Goal: Task Accomplishment & Management: Manage account settings

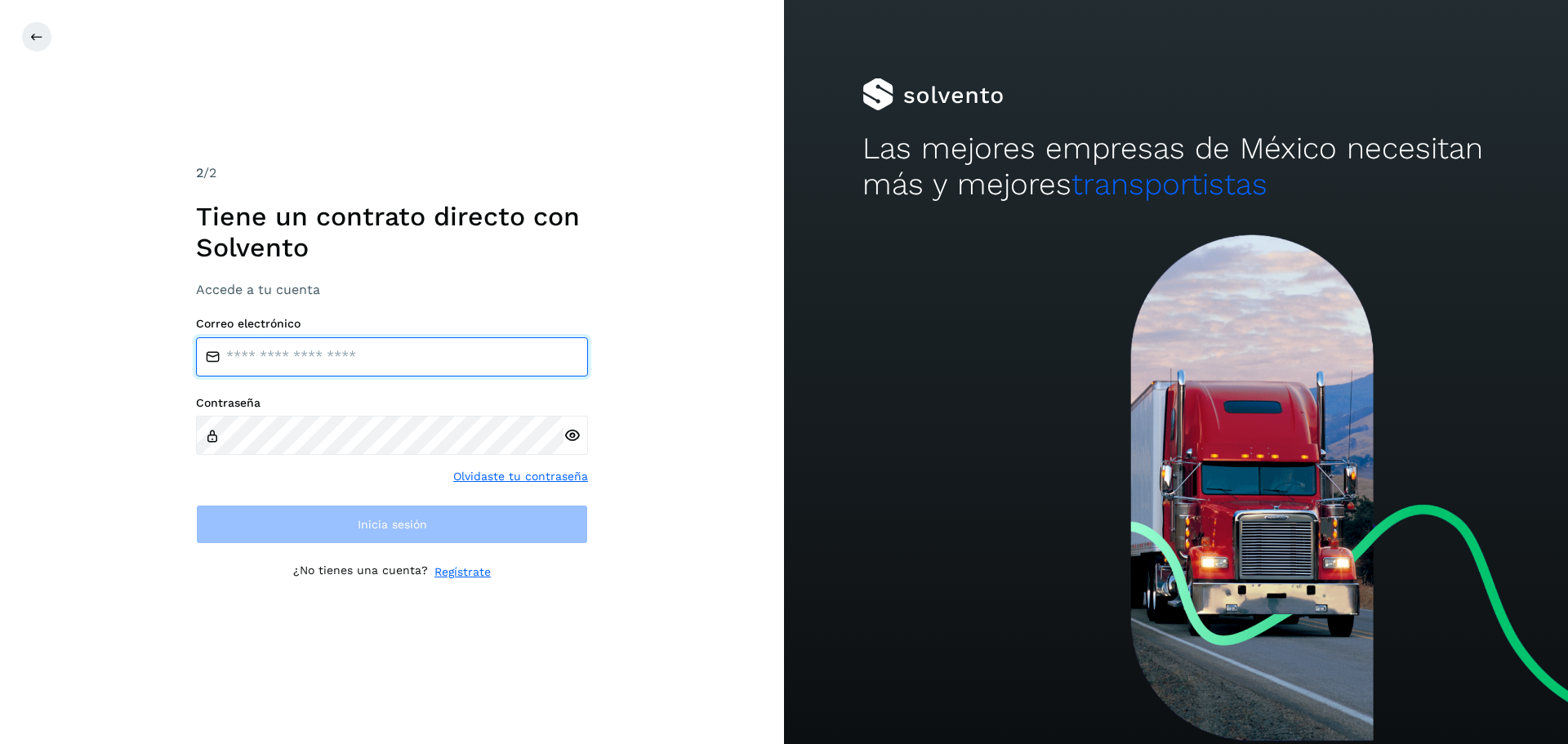
type input "**********"
click at [331, 364] on input "**********" at bounding box center [392, 357] width 392 height 39
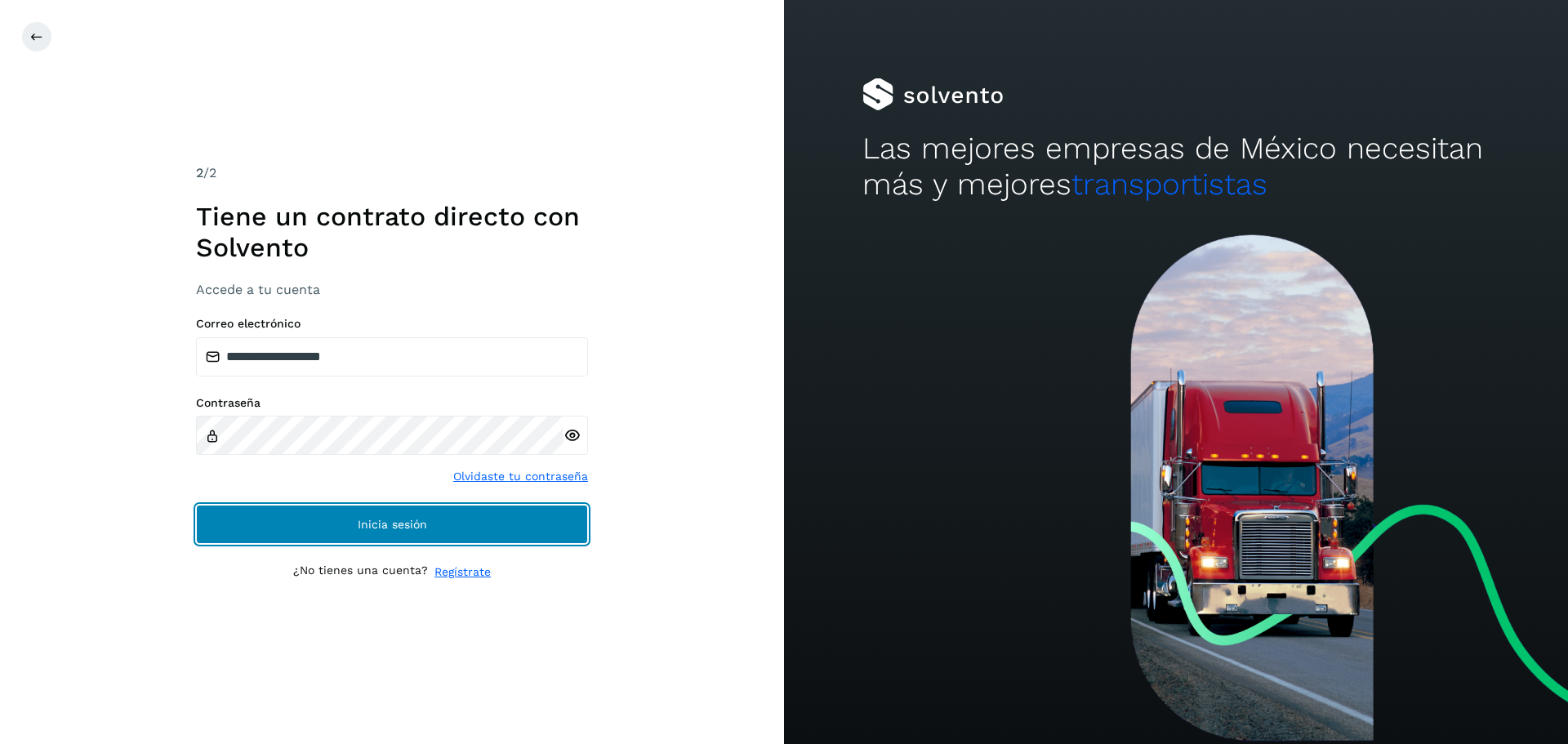
click at [356, 513] on button "Inicia sesión" at bounding box center [392, 524] width 392 height 39
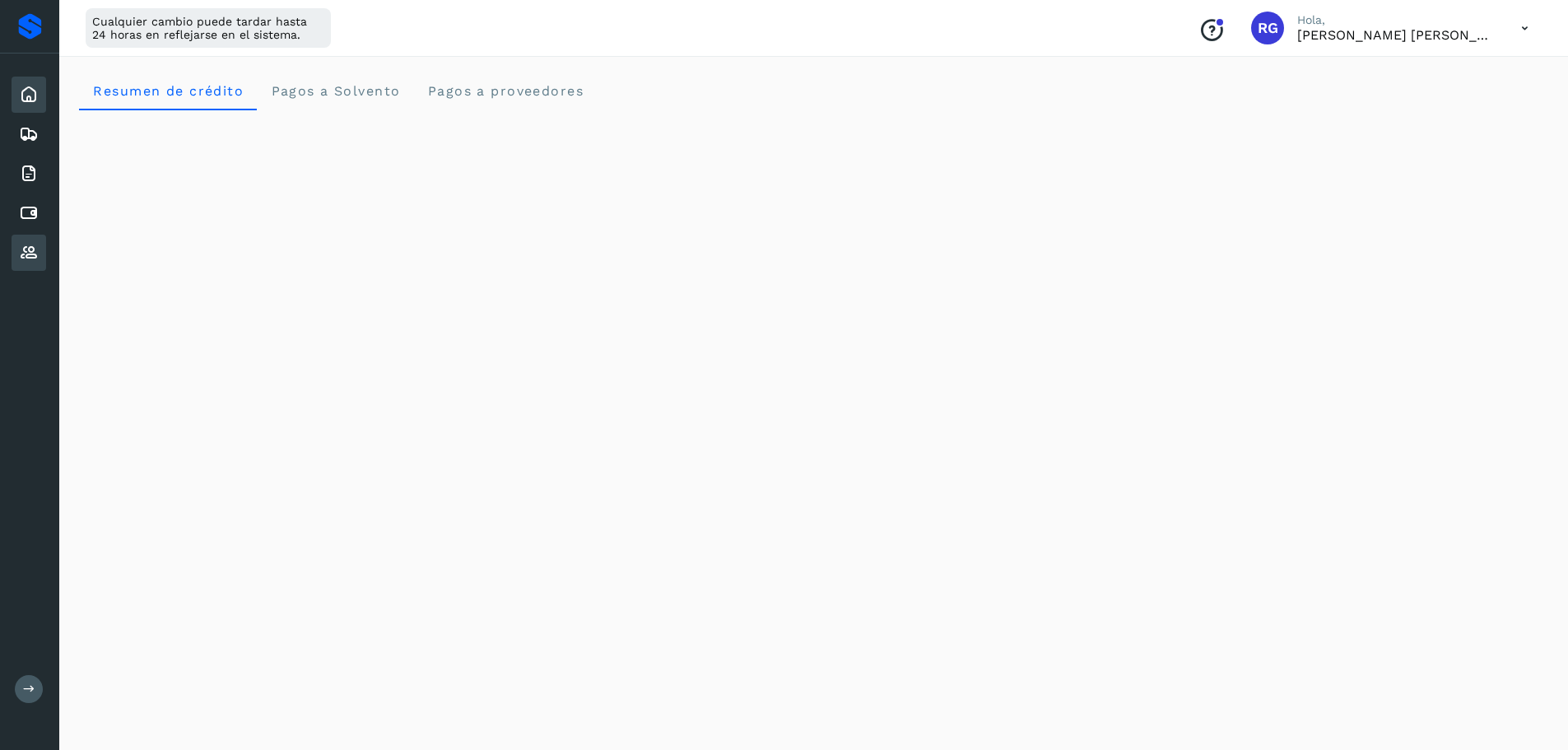
click at [42, 257] on div "Proveedores" at bounding box center [29, 252] width 35 height 37
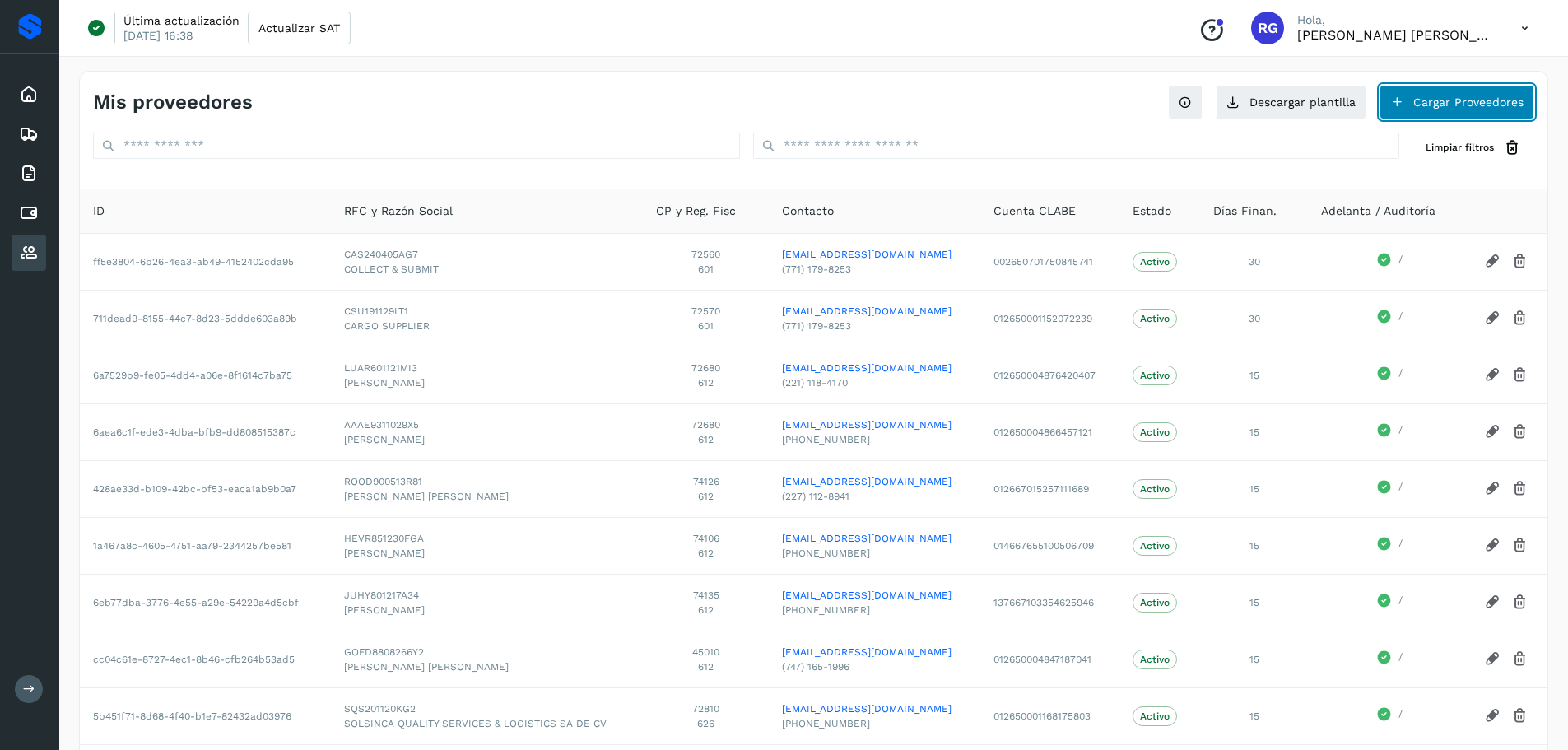
click at [1406, 104] on button "Cargar Proveedores" at bounding box center [1456, 102] width 155 height 35
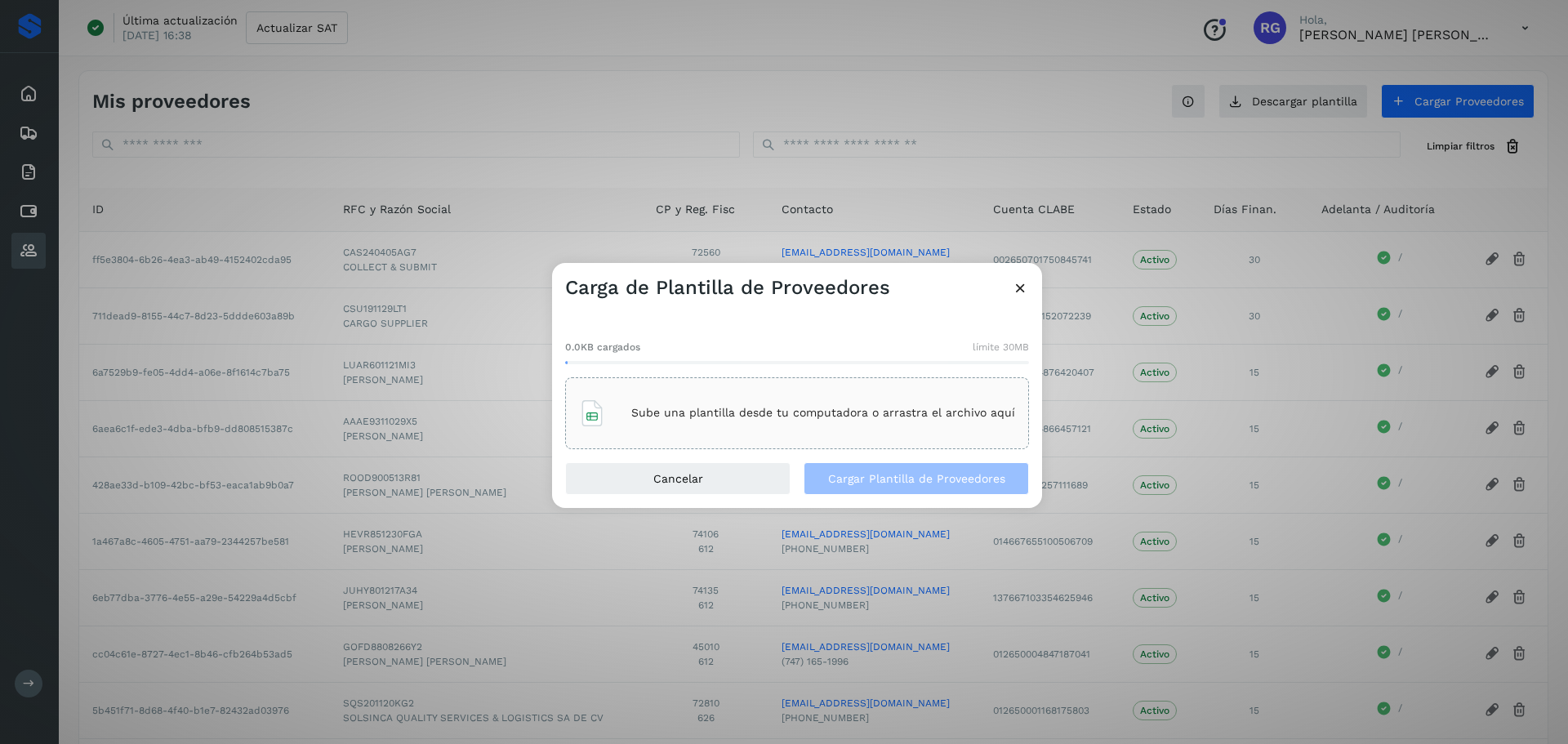
click at [1008, 291] on div "Carga de Plantilla de Proveedores" at bounding box center [797, 282] width 490 height 37
click at [1019, 283] on icon at bounding box center [1020, 287] width 17 height 17
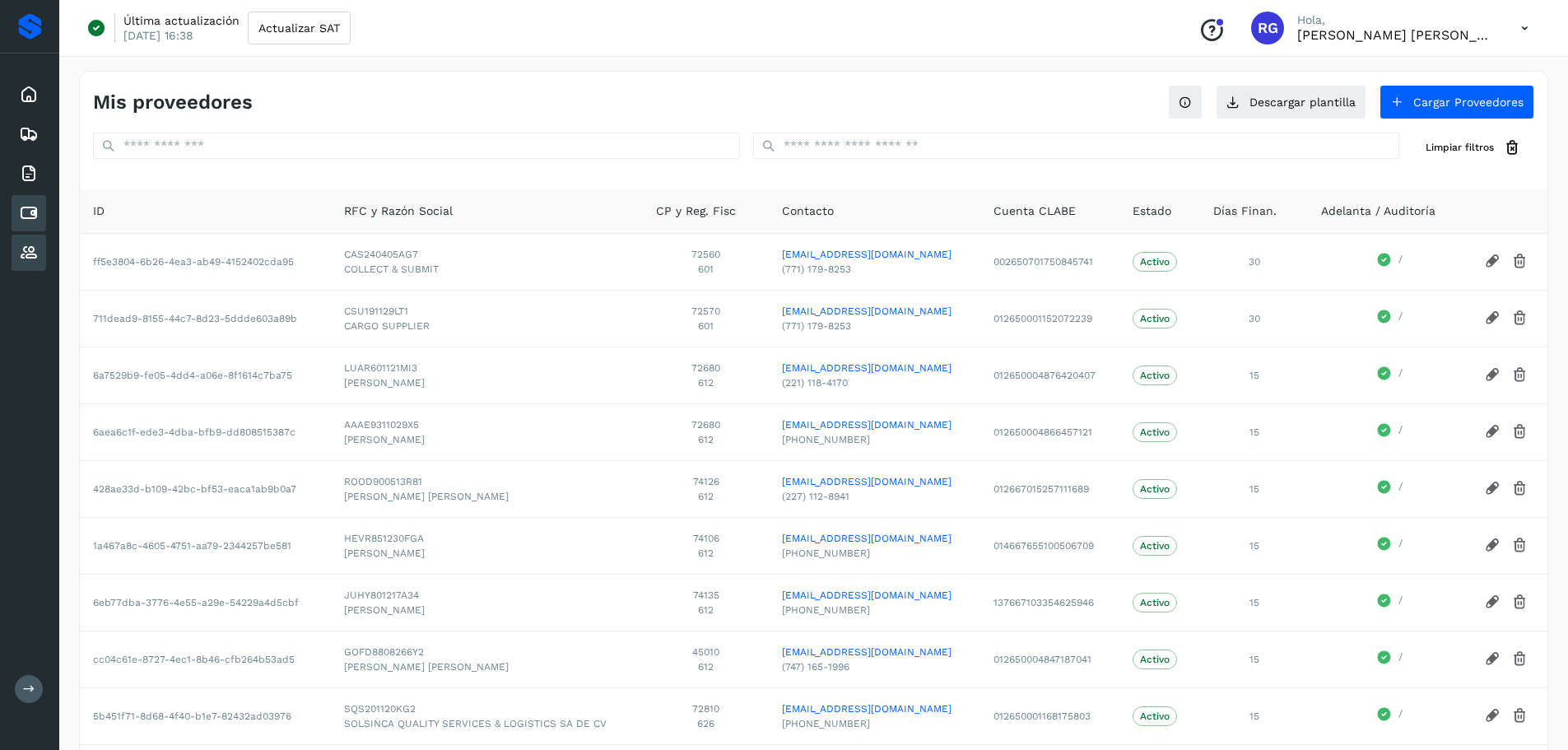
click at [28, 207] on icon at bounding box center [28, 213] width 20 height 20
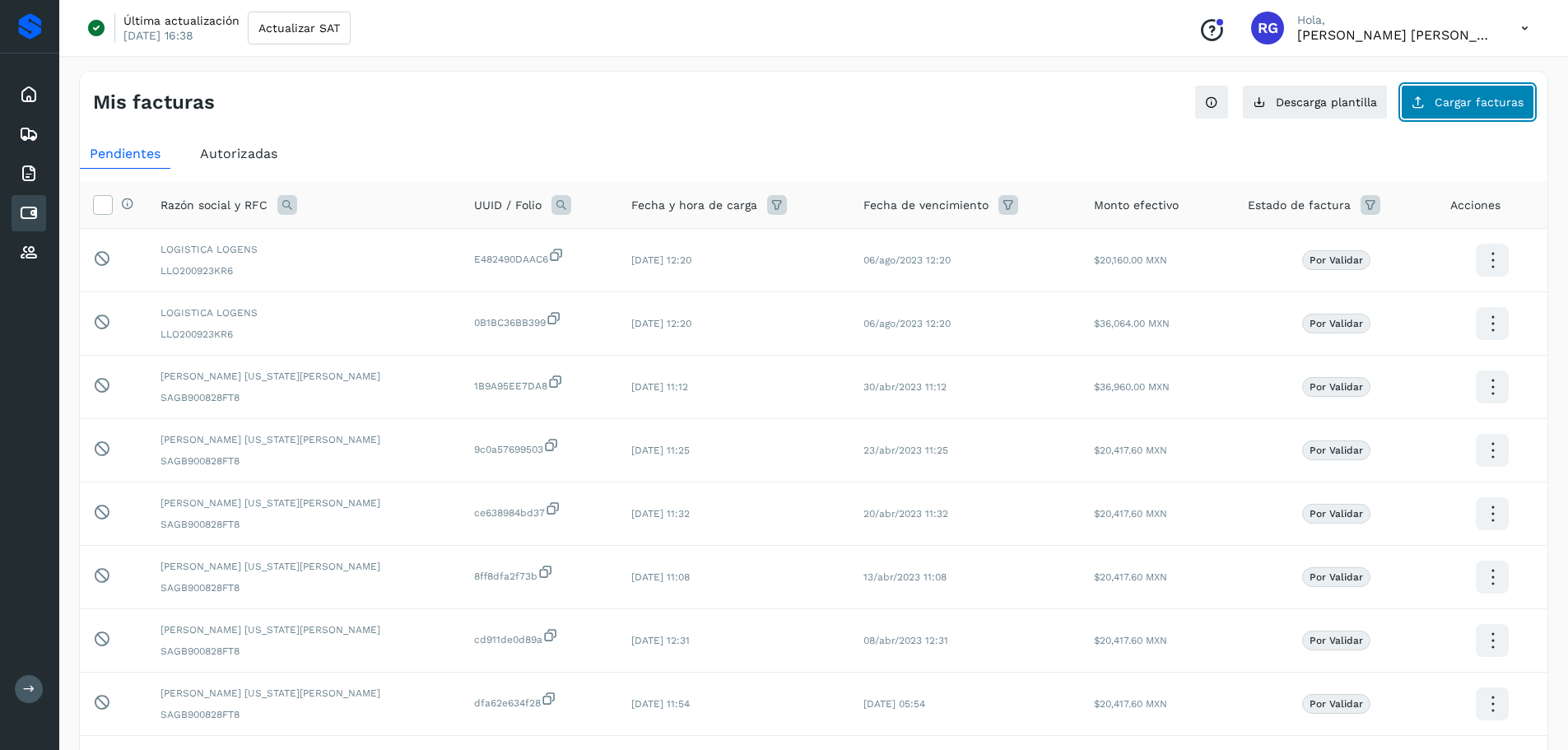
click at [1464, 101] on span "Cargar facturas" at bounding box center [1479, 102] width 89 height 12
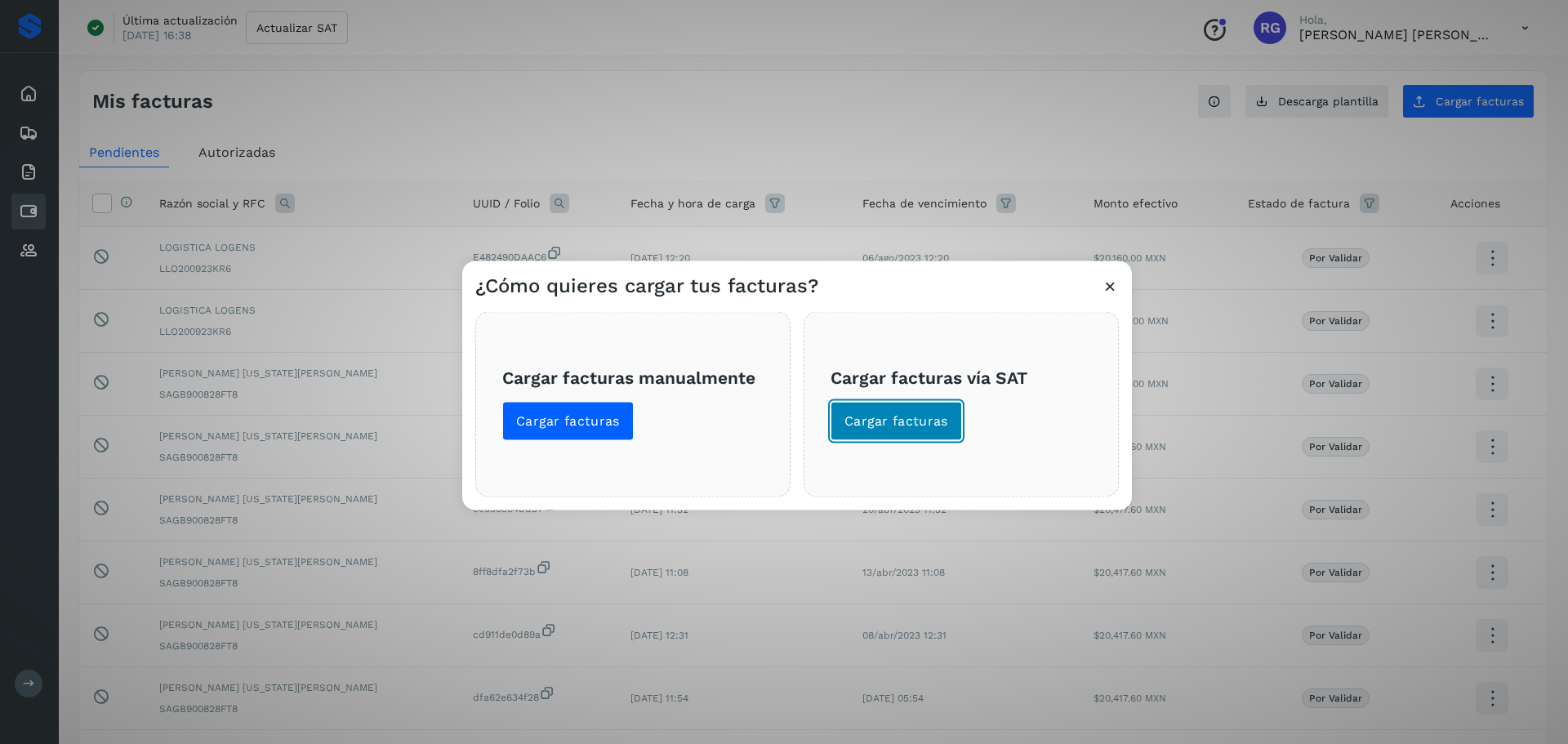
click at [953, 409] on button "Cargar facturas" at bounding box center [897, 420] width 132 height 39
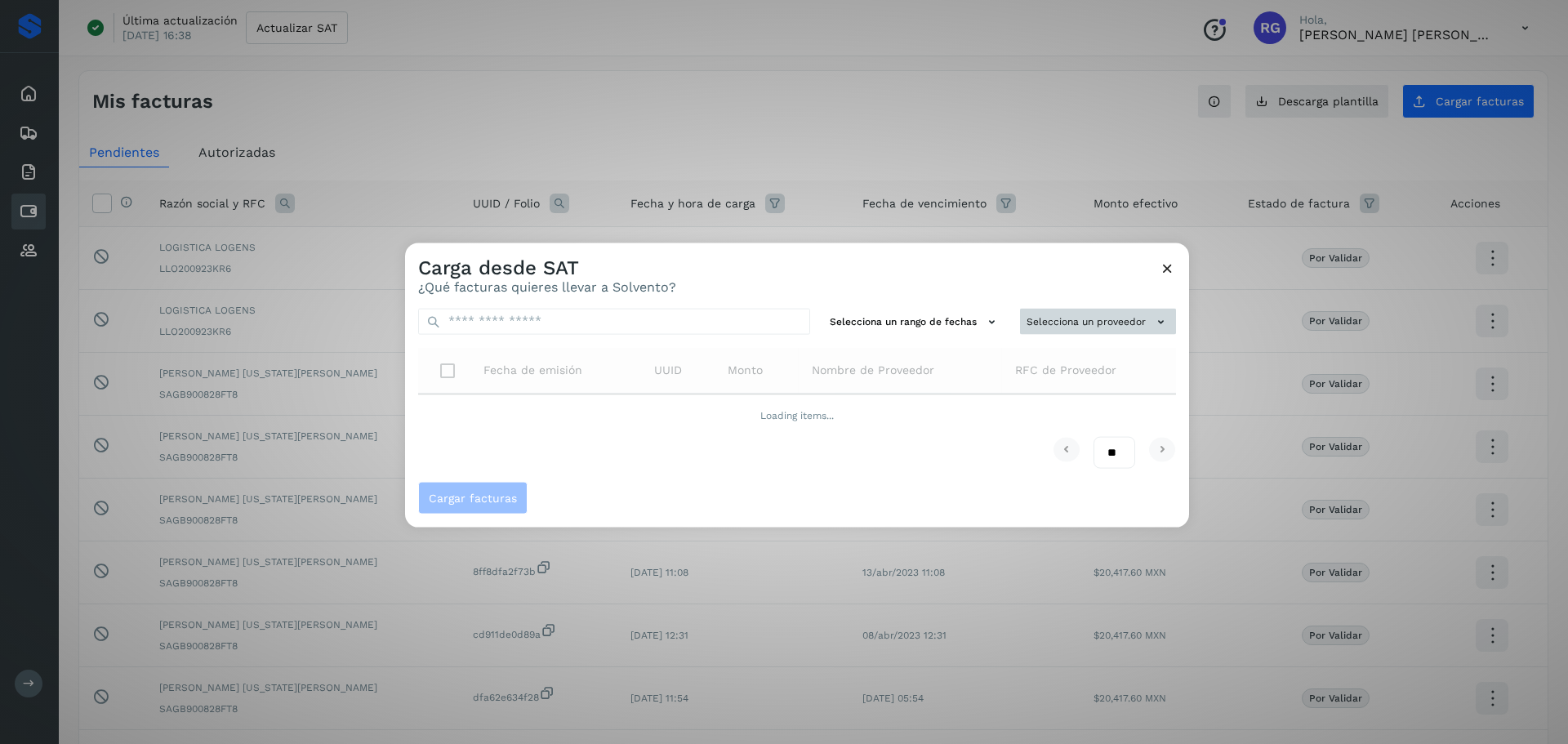
click at [1151, 321] on button "Selecciona un proveedor" at bounding box center [1098, 321] width 156 height 27
click at [1060, 354] on input "text" at bounding box center [1070, 353] width 200 height 26
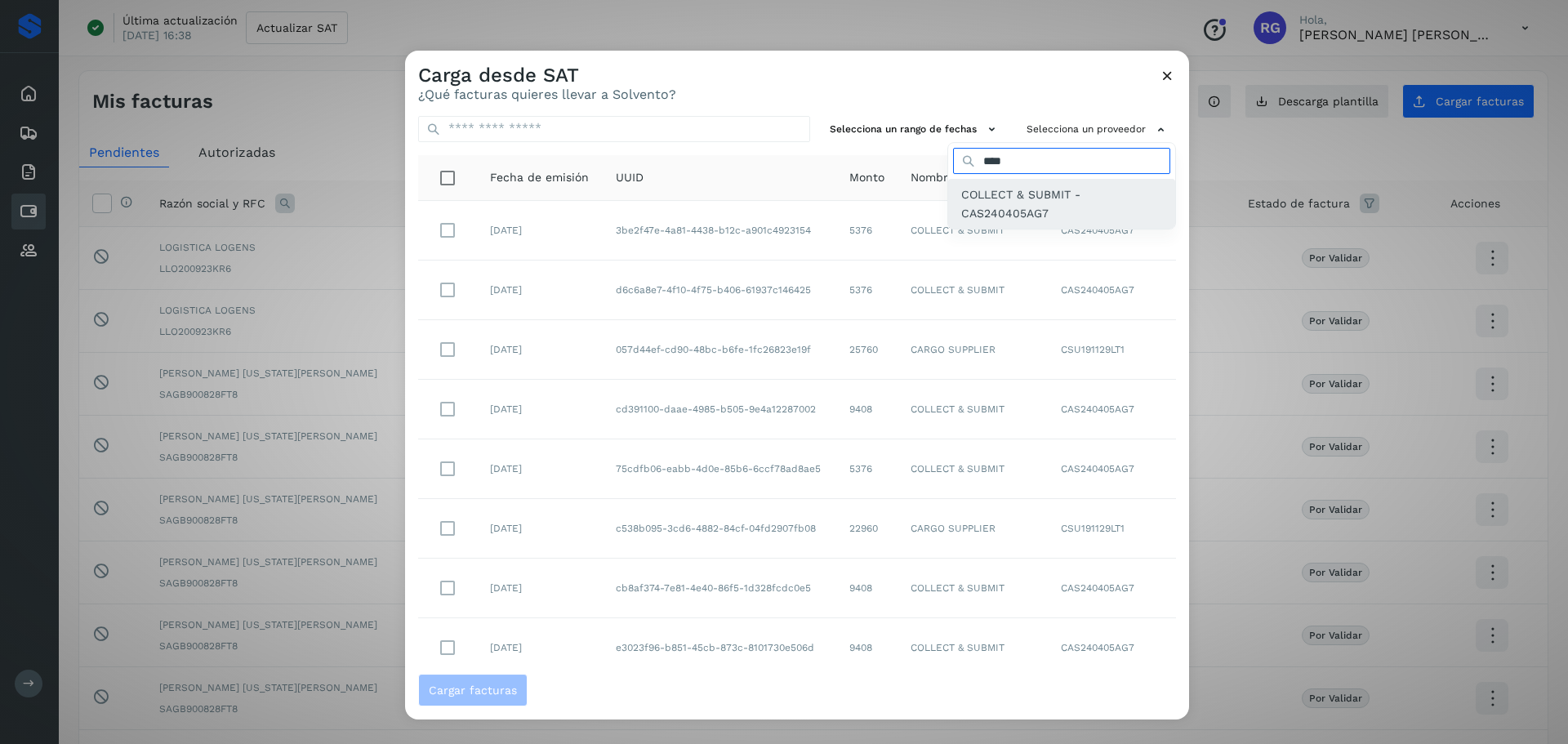
type input "****"
click at [1026, 205] on span "COLLECT & SUBMIT - CAS240405AG7" at bounding box center [1062, 203] width 201 height 36
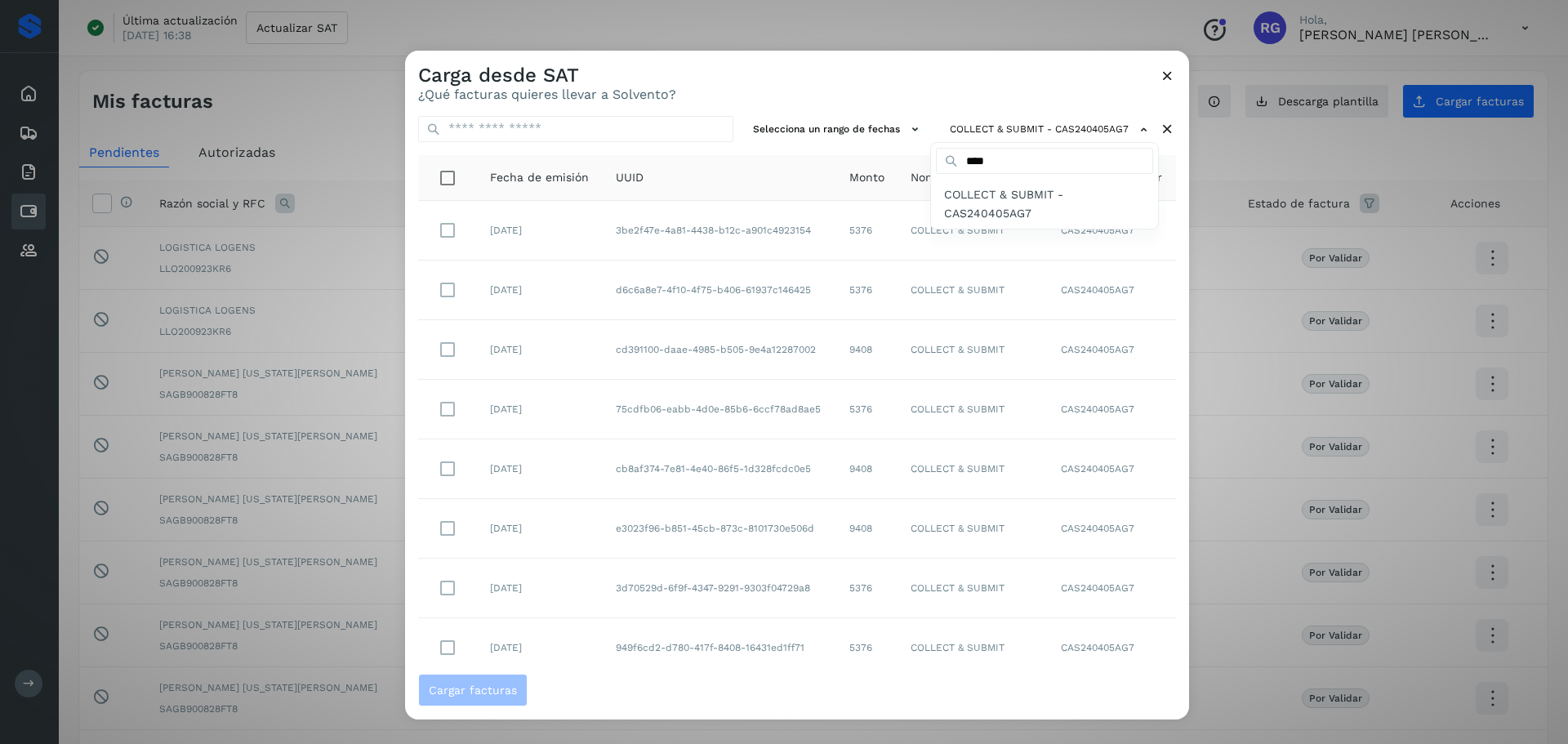
click at [778, 234] on div at bounding box center [1188, 423] width 1568 height 744
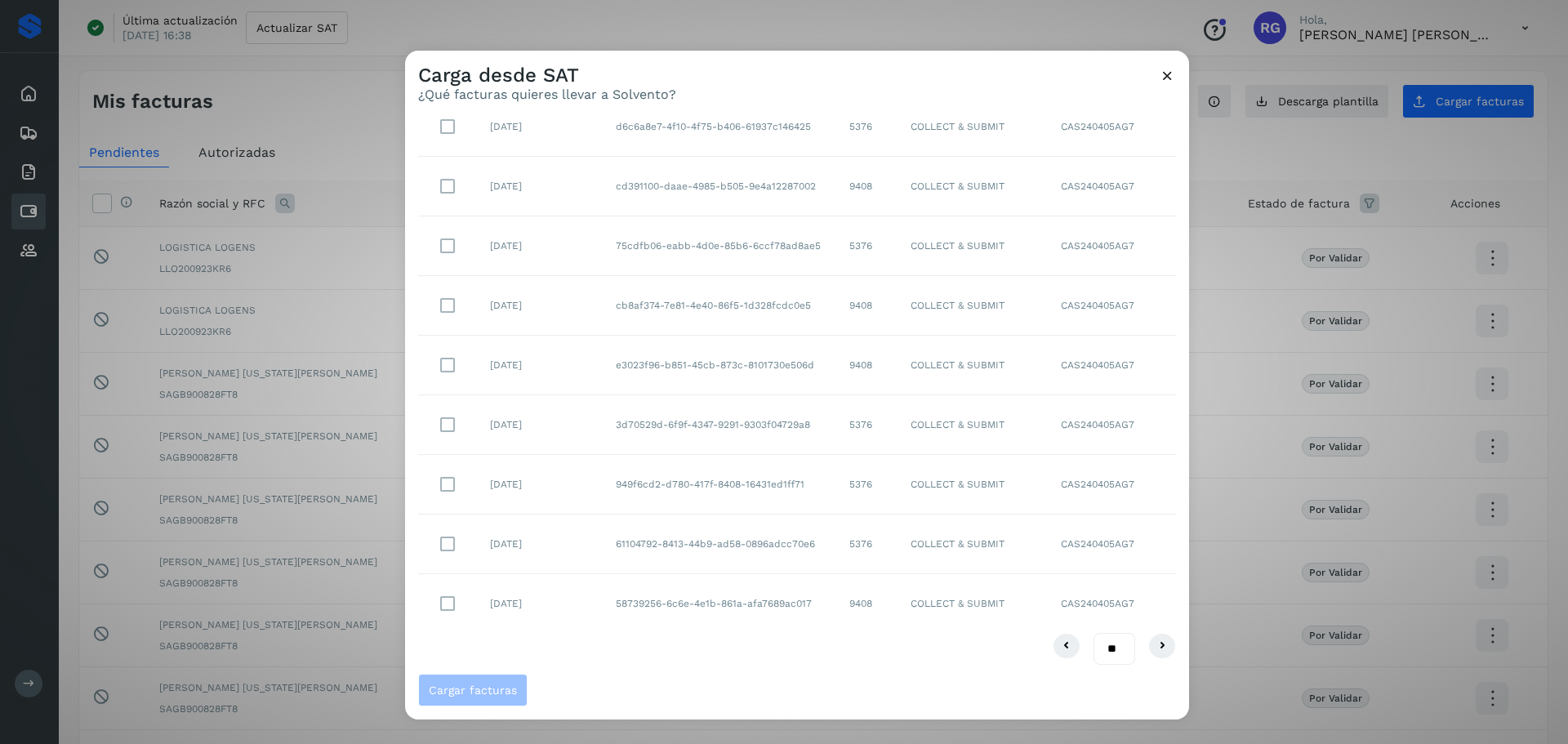
scroll to position [167, 0]
click at [664, 307] on td "cb8af374-7e81-4e40-86f5-1d328fcdc0e5" at bounding box center [718, 302] width 232 height 60
click at [492, 687] on span "Cargar facturas" at bounding box center [473, 691] width 88 height 12
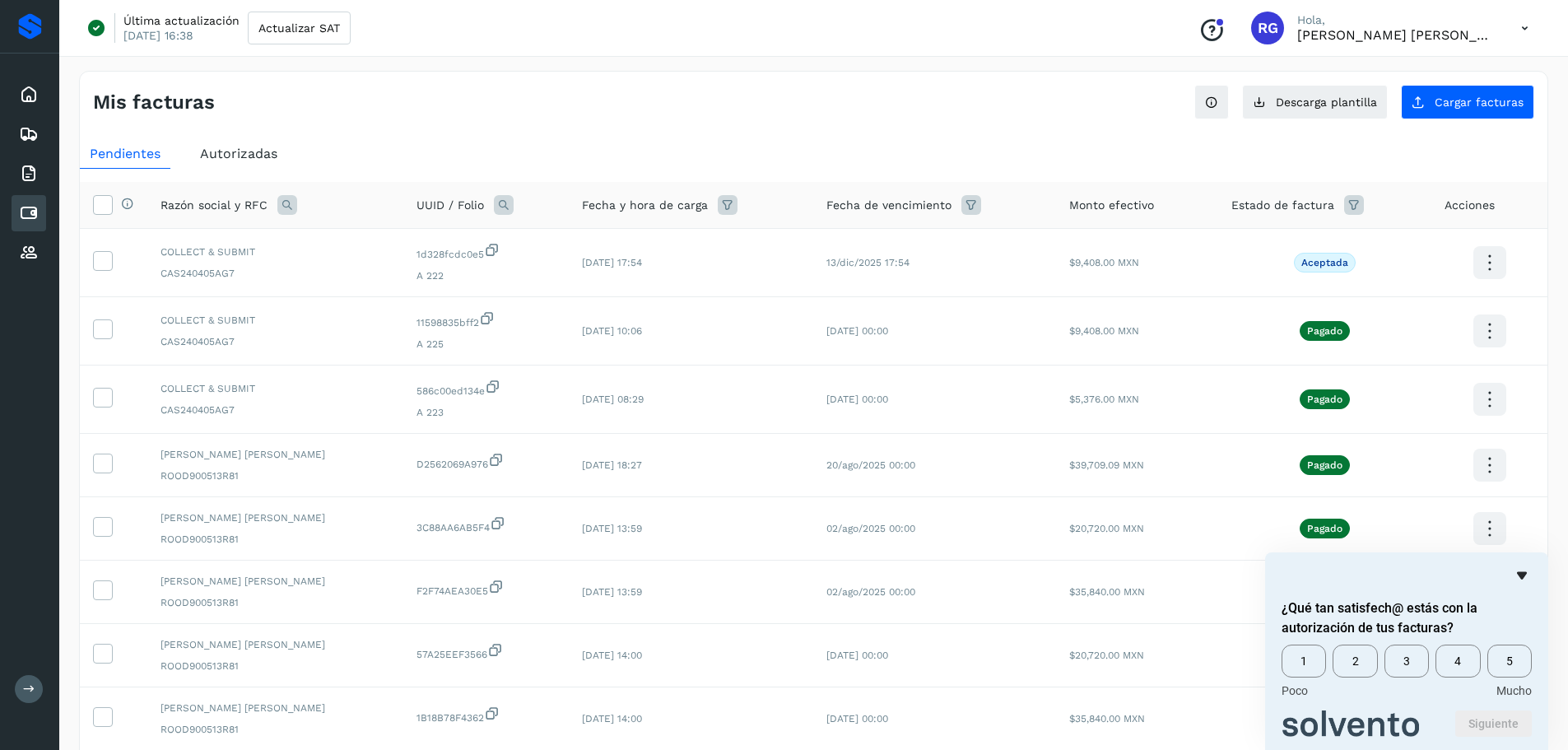
click at [1516, 573] on icon "Ocultar encuesta" at bounding box center [1521, 575] width 20 height 20
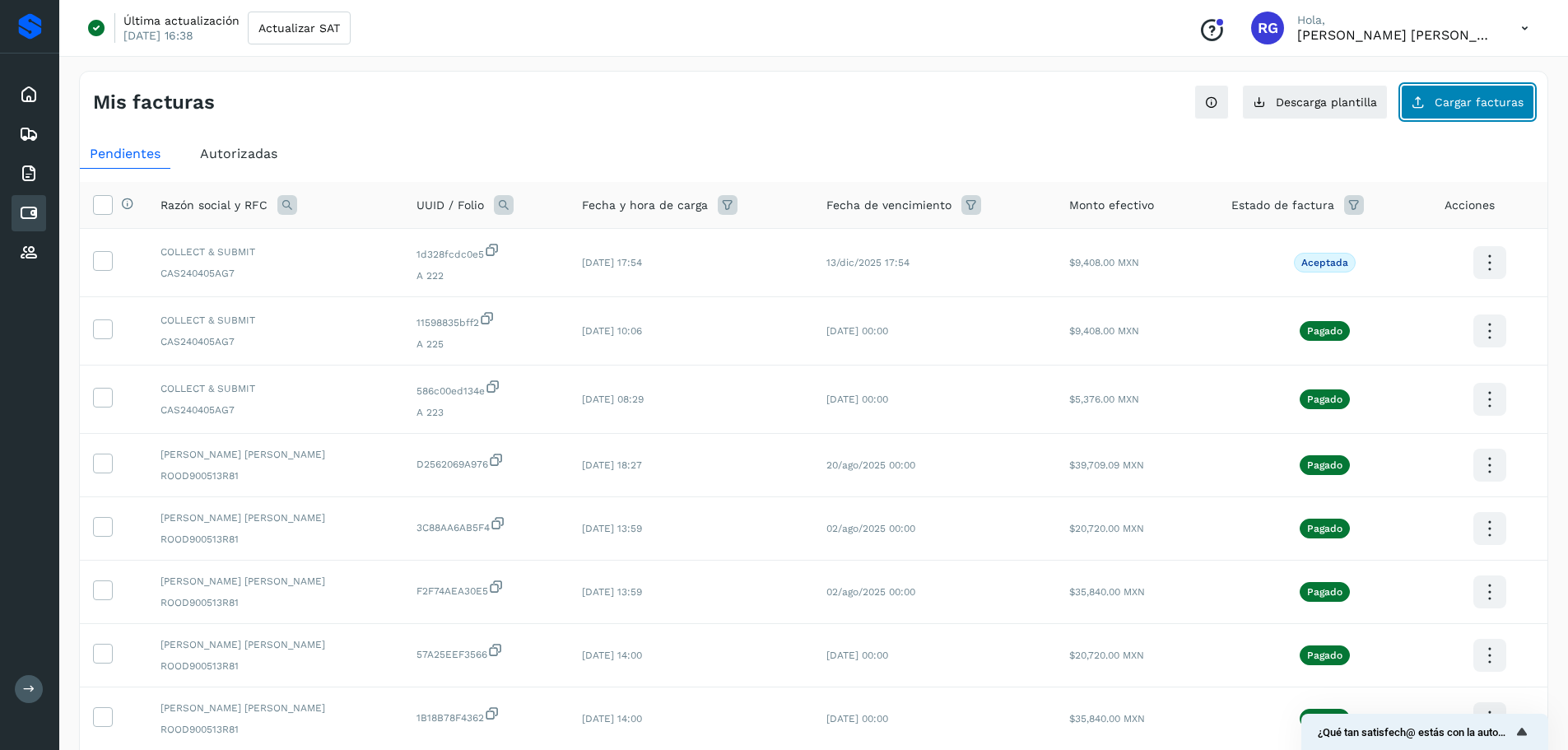
click at [1438, 103] on span "Cargar facturas" at bounding box center [1479, 102] width 89 height 12
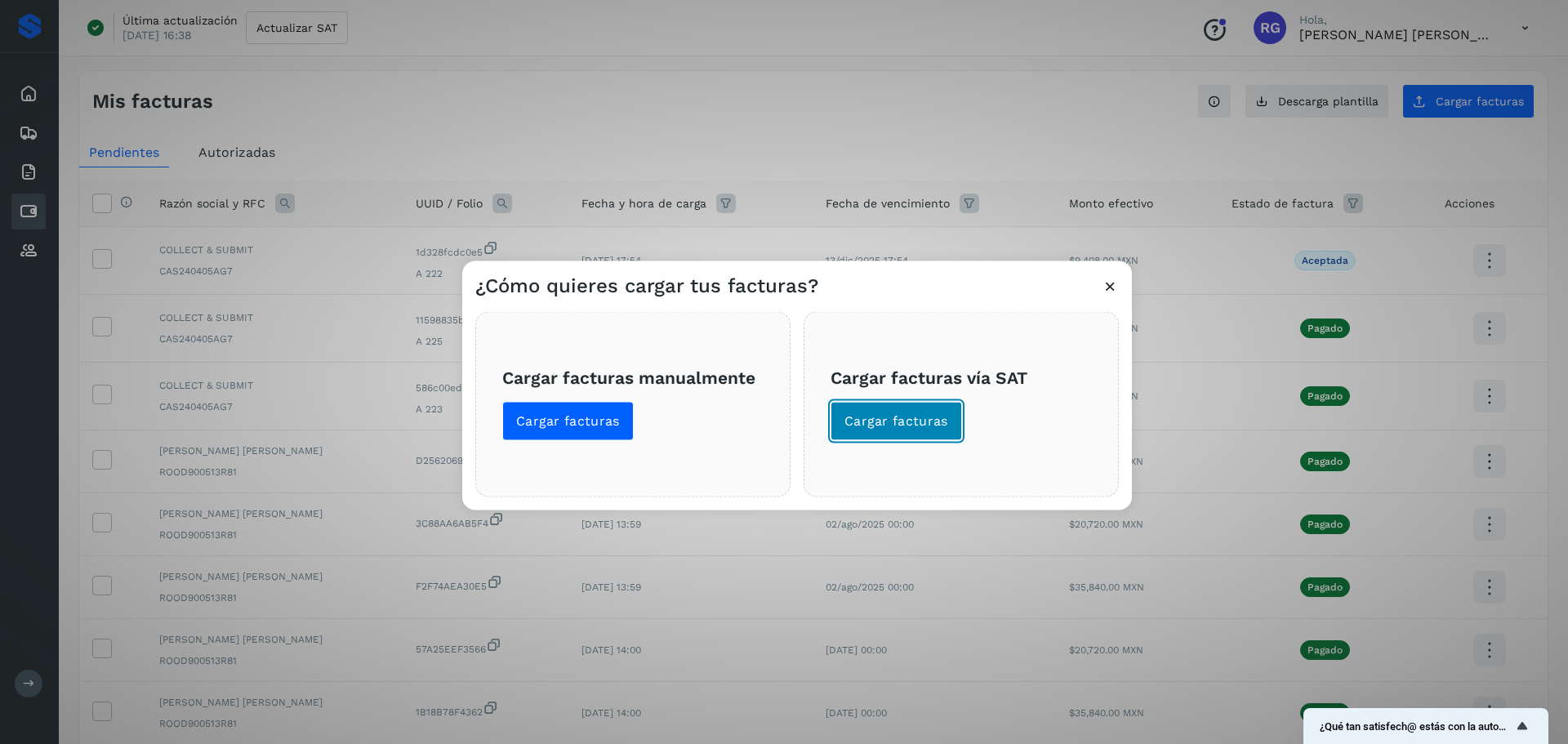
click at [937, 420] on span "Cargar facturas" at bounding box center [896, 420] width 104 height 18
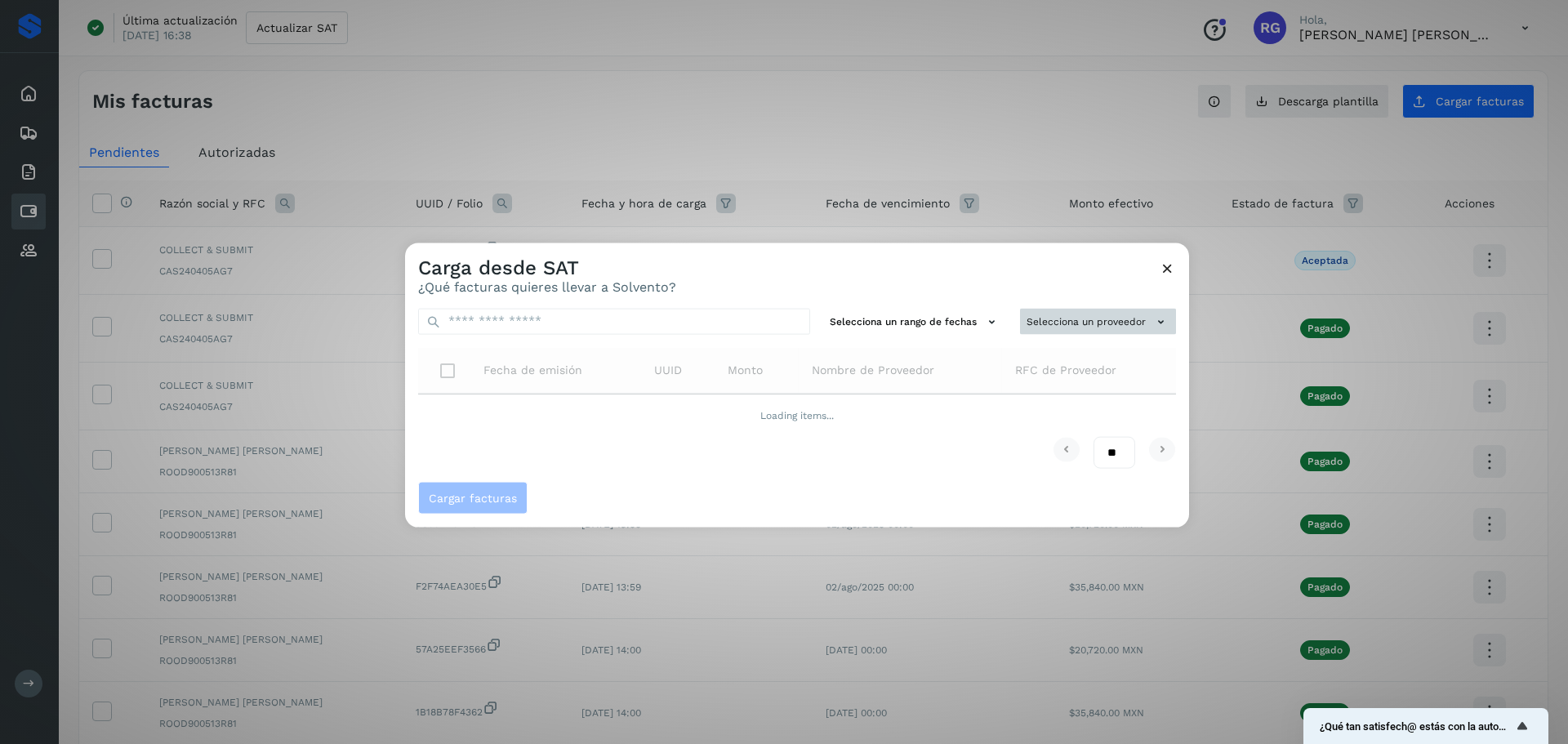
click at [1079, 326] on button "Selecciona un proveedor" at bounding box center [1098, 321] width 156 height 27
click at [1046, 361] on input "text" at bounding box center [1070, 353] width 200 height 26
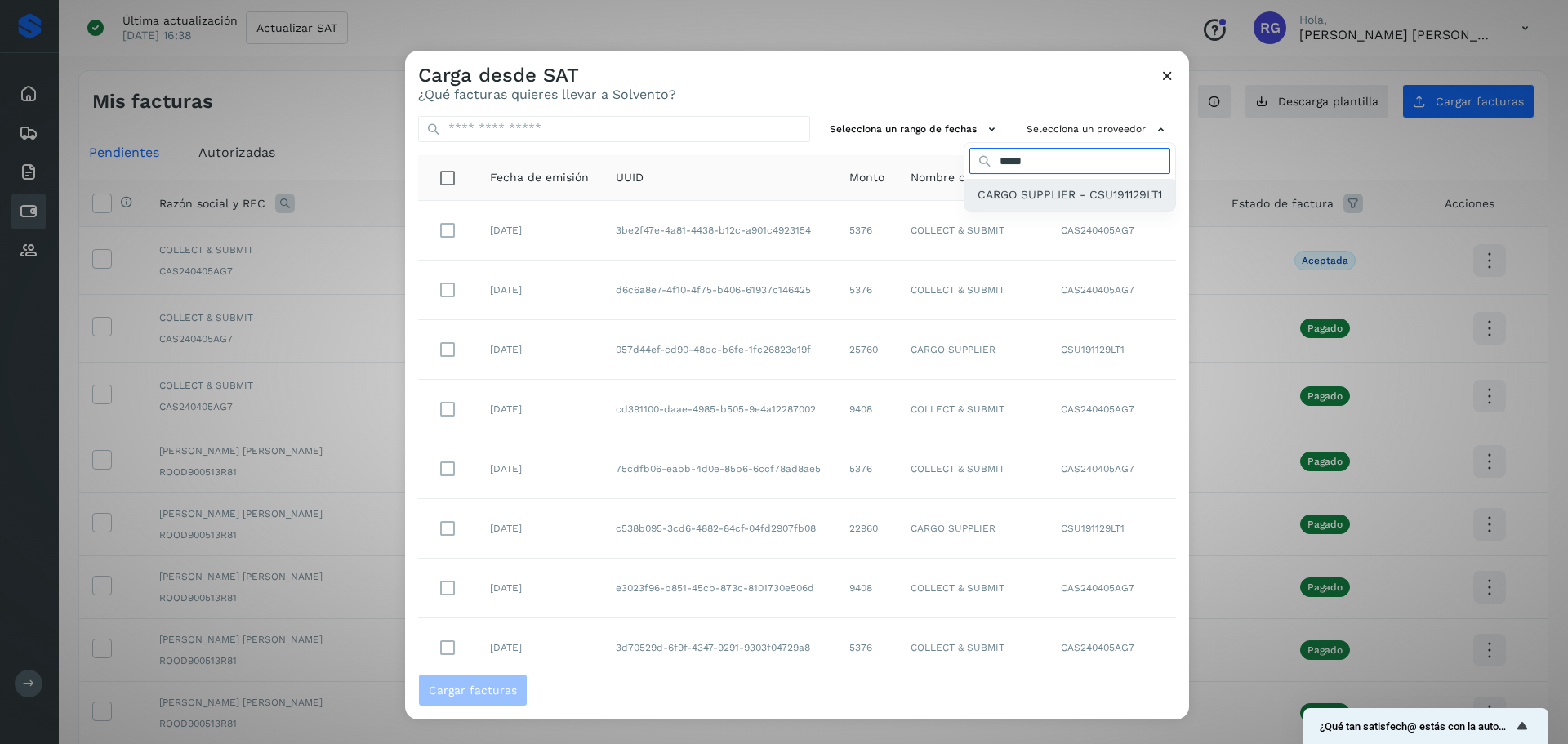
type input "*****"
click at [1035, 197] on span "CARGO SUPPLIER - CSU191129LT1" at bounding box center [1070, 194] width 184 height 18
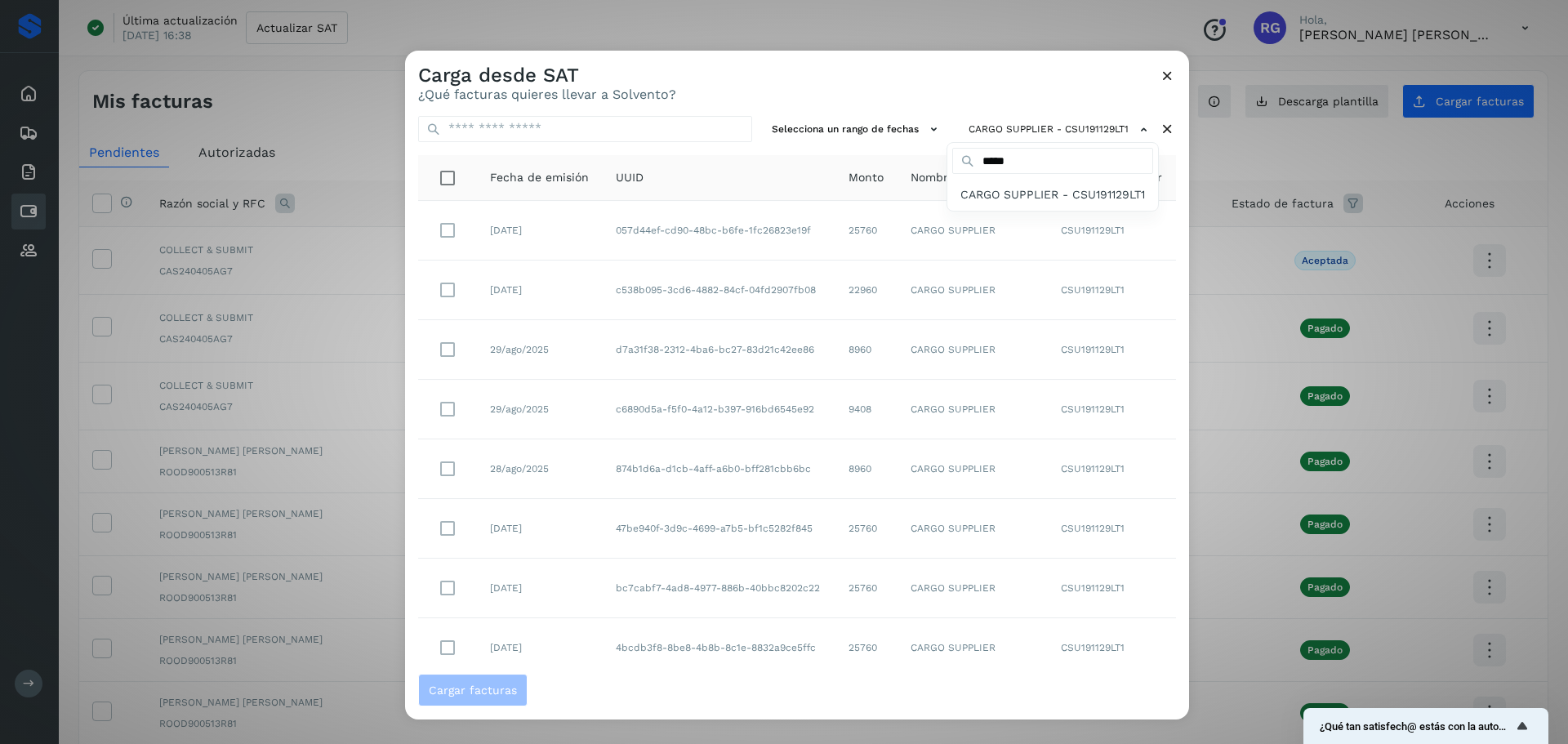
click at [445, 287] on div at bounding box center [1188, 423] width 1568 height 744
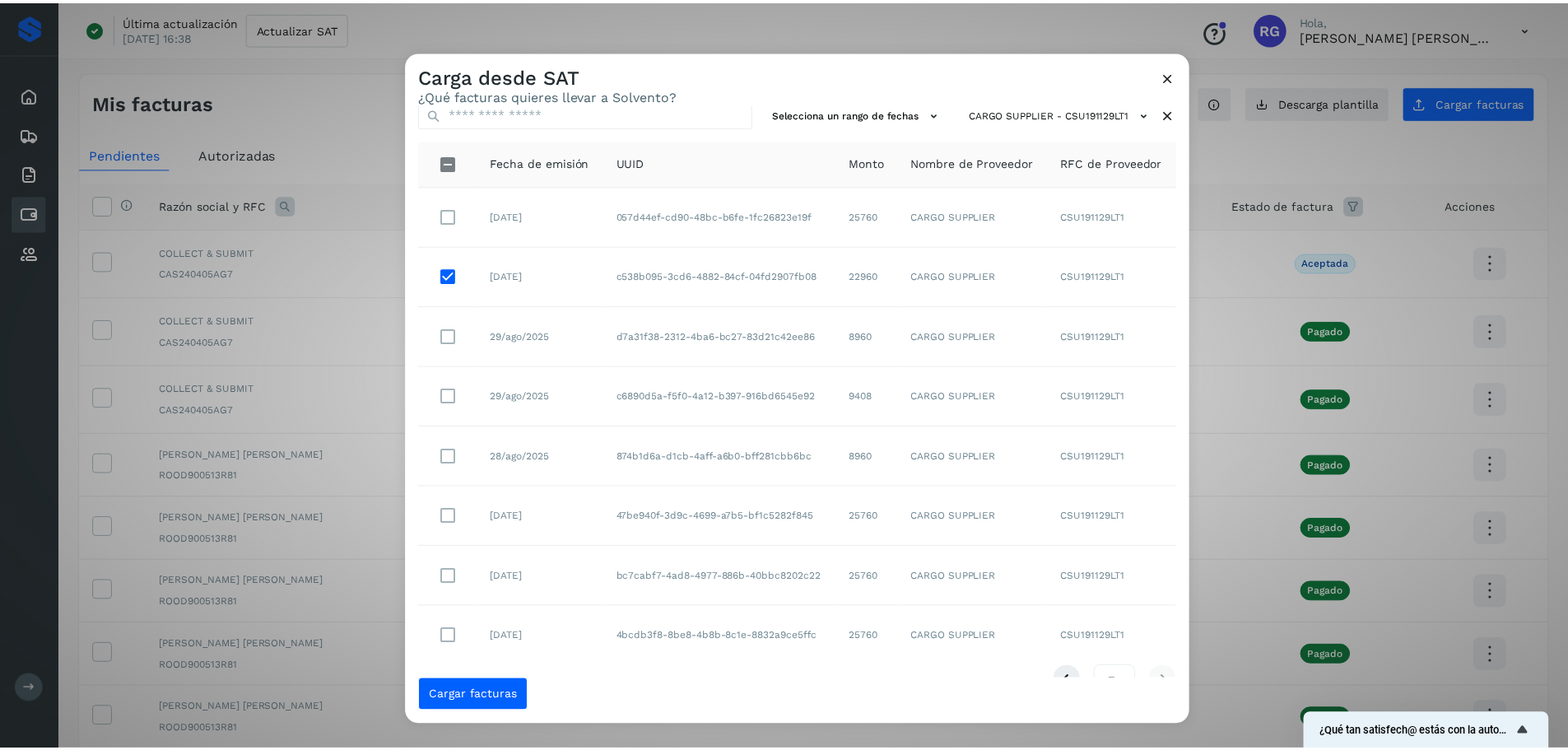
scroll to position [0, 0]
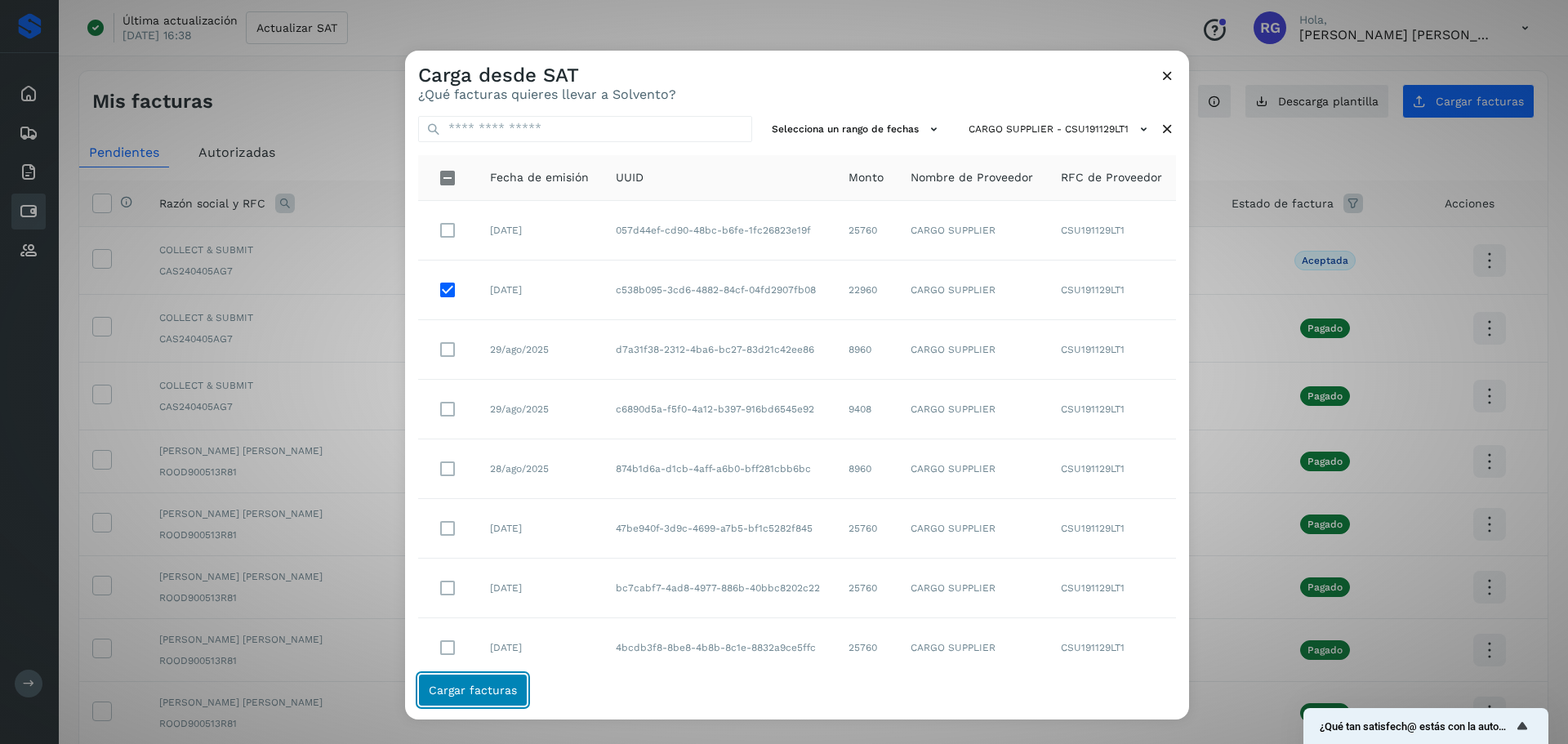
click at [486, 687] on span "Cargar facturas" at bounding box center [473, 691] width 88 height 12
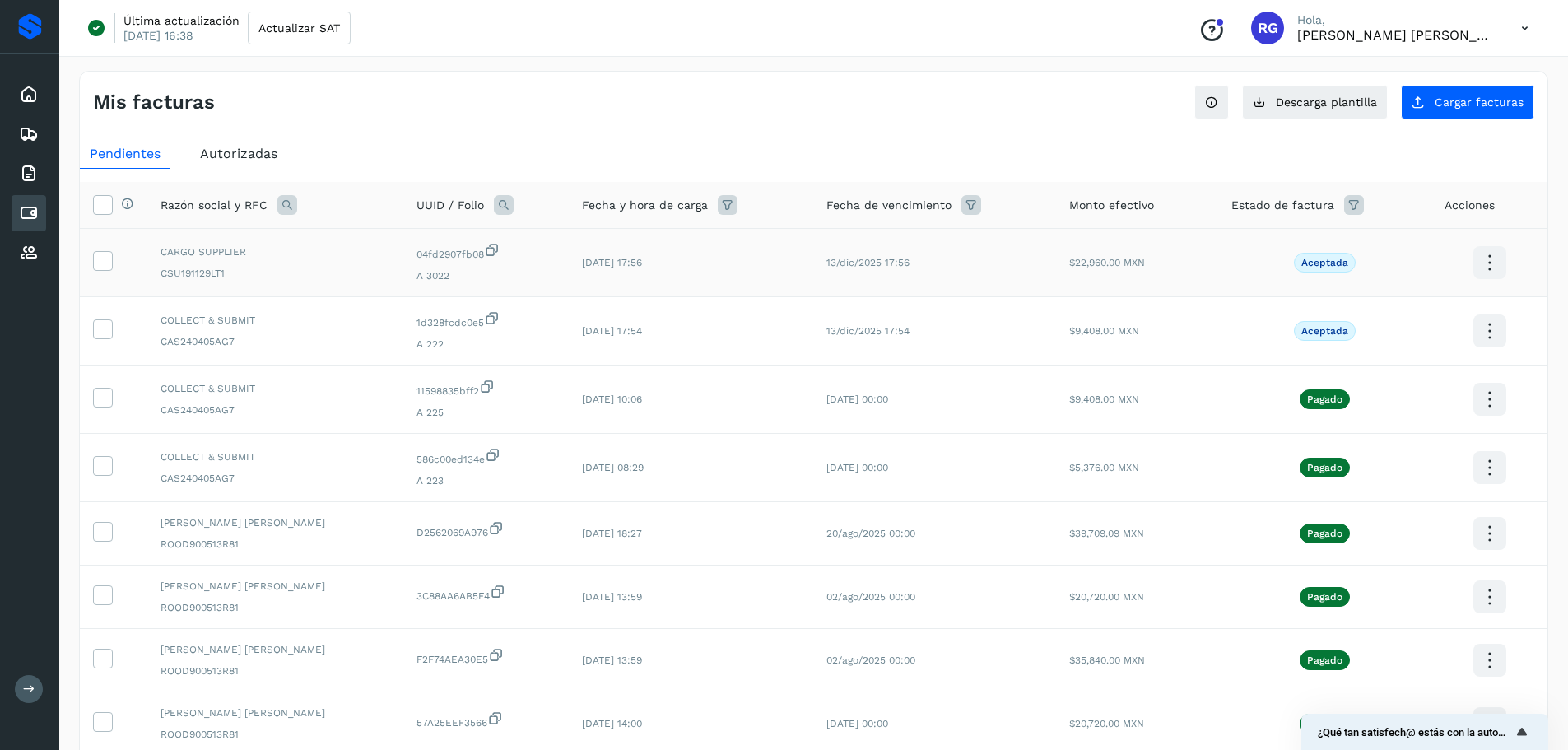
click at [595, 263] on span "14/oct/2025 17:56" at bounding box center [612, 262] width 60 height 12
click at [106, 258] on icon at bounding box center [102, 260] width 17 height 17
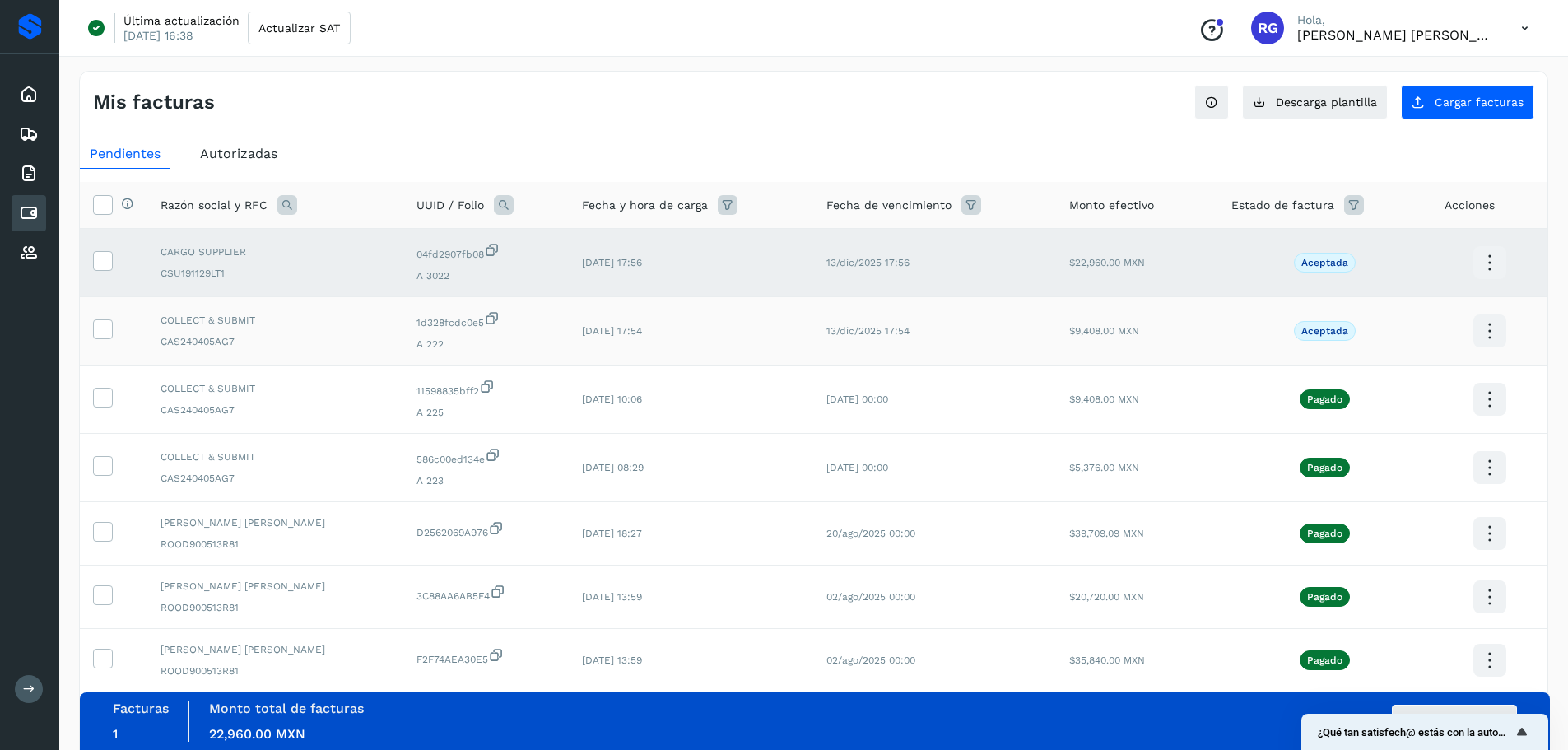
click at [101, 341] on td at bounding box center [113, 332] width 67 height 68
click at [106, 326] on icon at bounding box center [102, 328] width 17 height 17
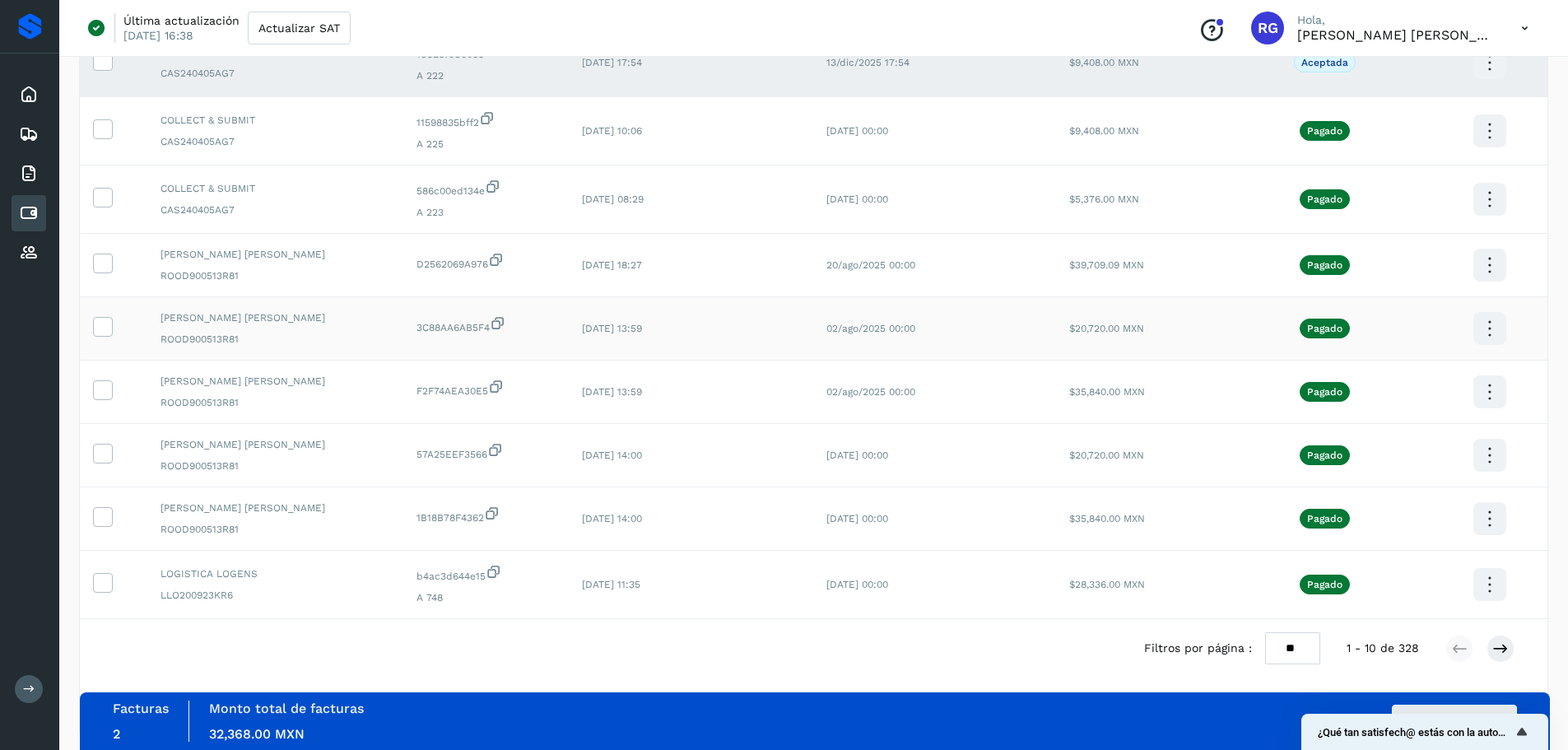
scroll to position [278, 0]
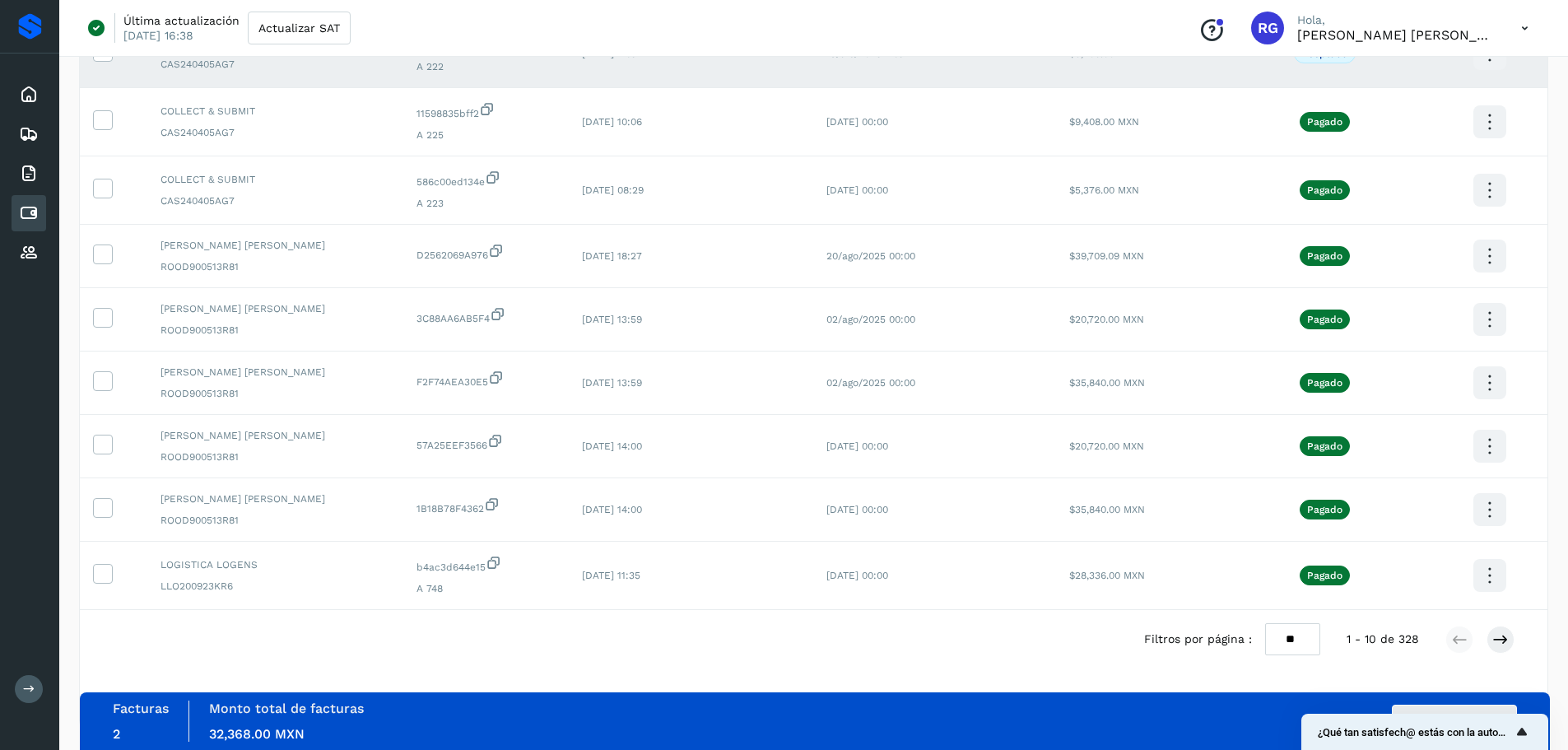
click at [1517, 734] on icon "Mostrar encuesta - ¿Qué tan satisfech@ estás con la autorización de tus factura…" at bounding box center [1521, 731] width 20 height 20
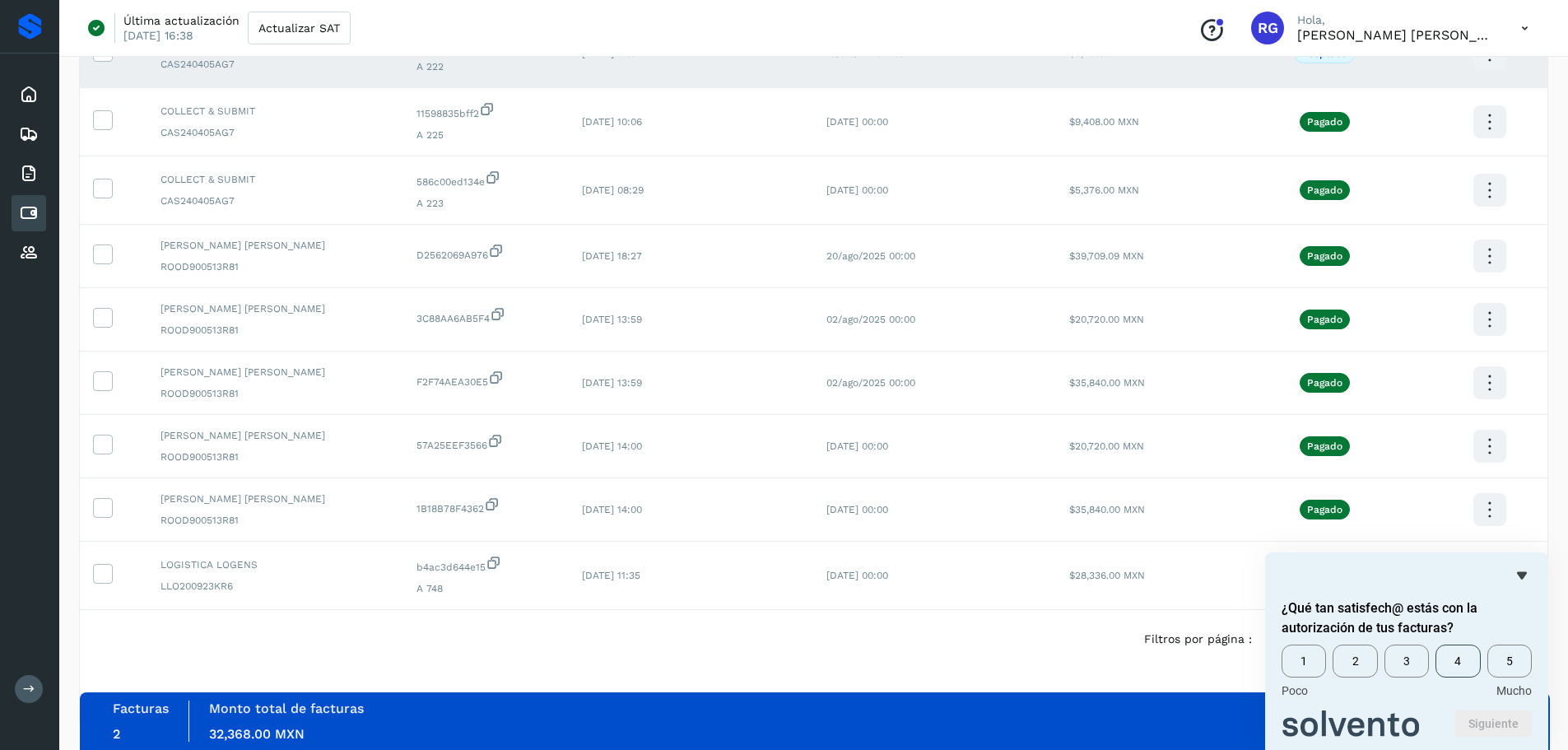
click at [1467, 663] on span "4" at bounding box center [1457, 661] width 44 height 33
click at [1493, 713] on button "Siguiente" at bounding box center [1493, 724] width 77 height 26
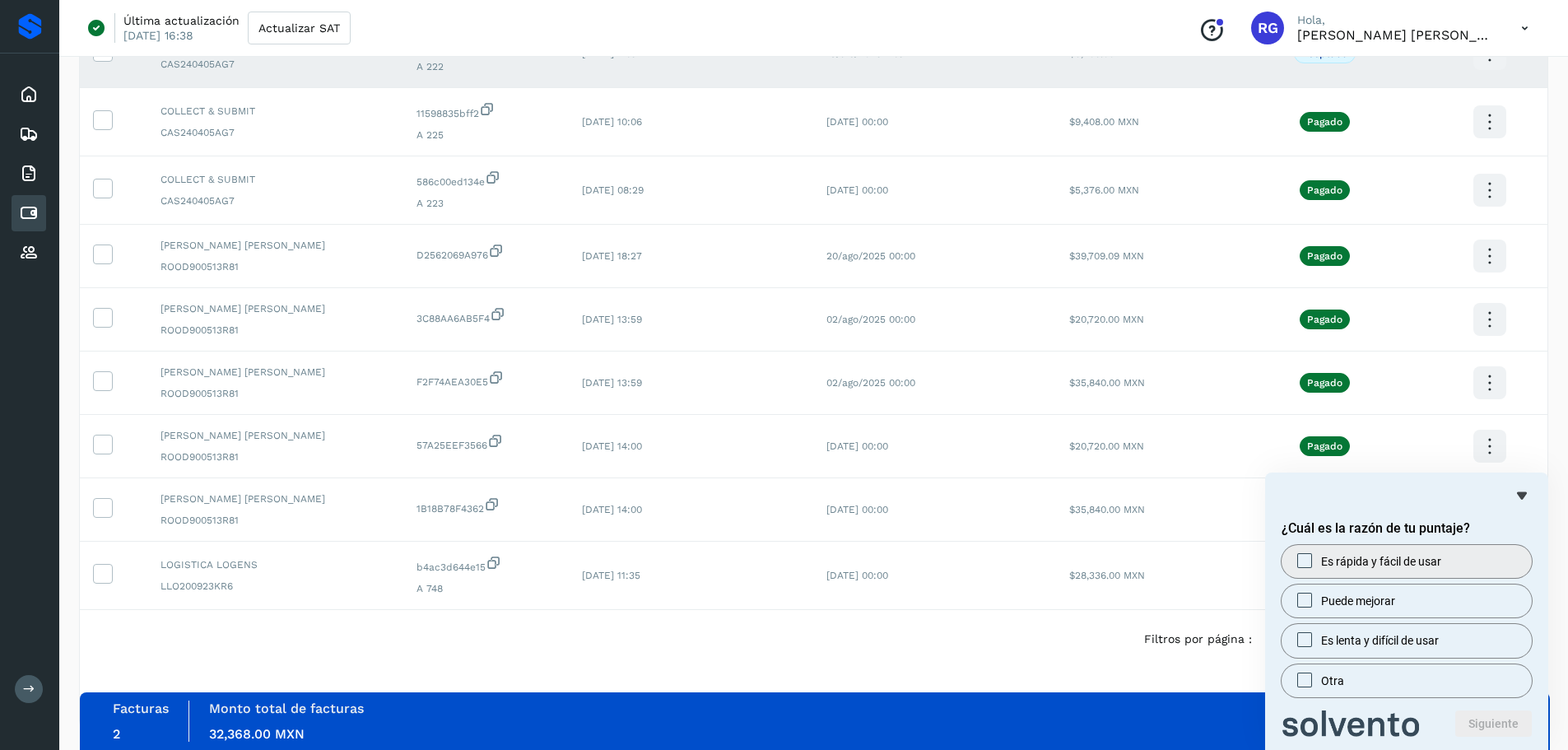
click at [1399, 556] on span "Es rápida y fácil de usar" at bounding box center [1381, 561] width 120 height 16
click at [1482, 720] on button "Siguiente" at bounding box center [1493, 724] width 77 height 26
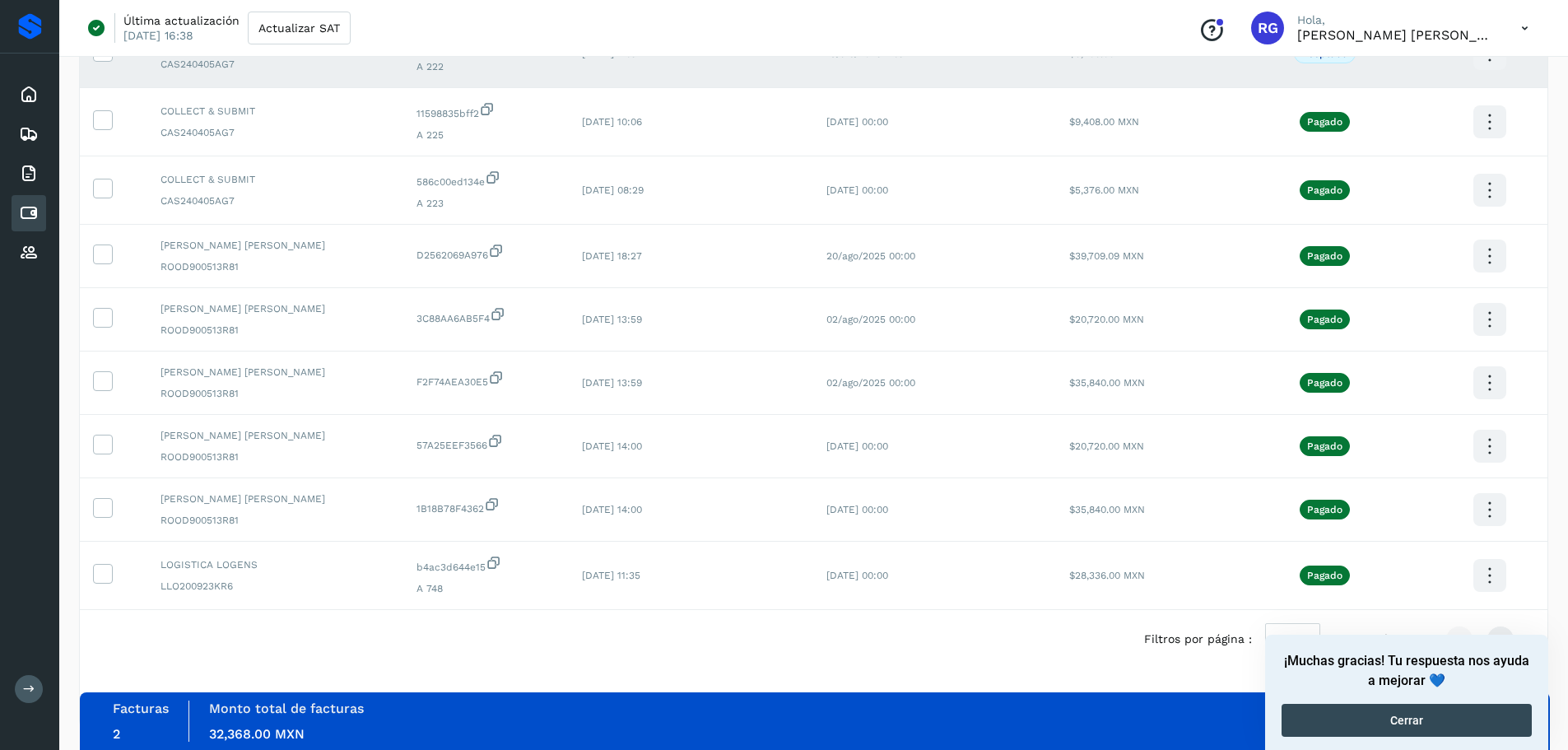
click at [1462, 720] on button "Cerrar" at bounding box center [1406, 720] width 250 height 33
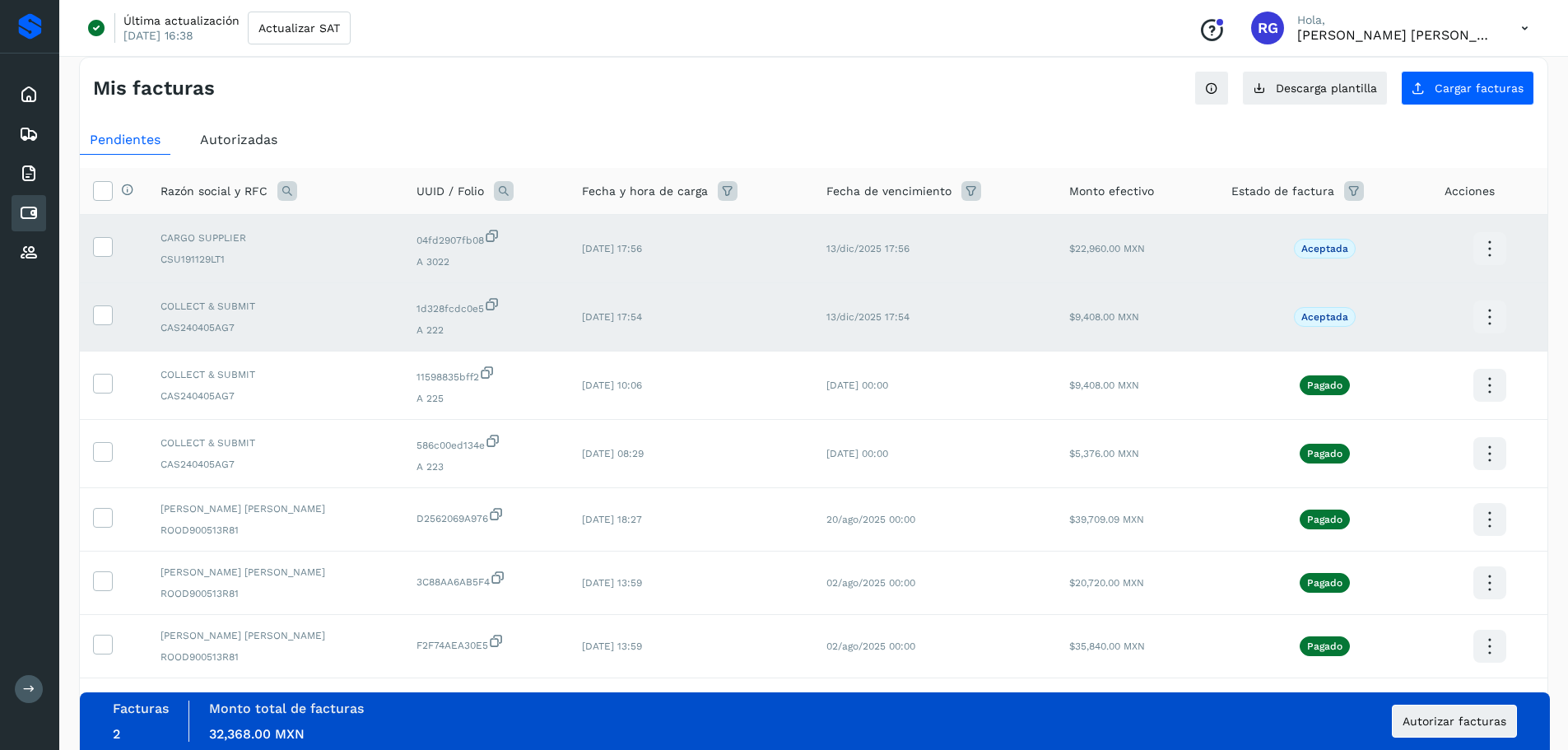
scroll to position [0, 0]
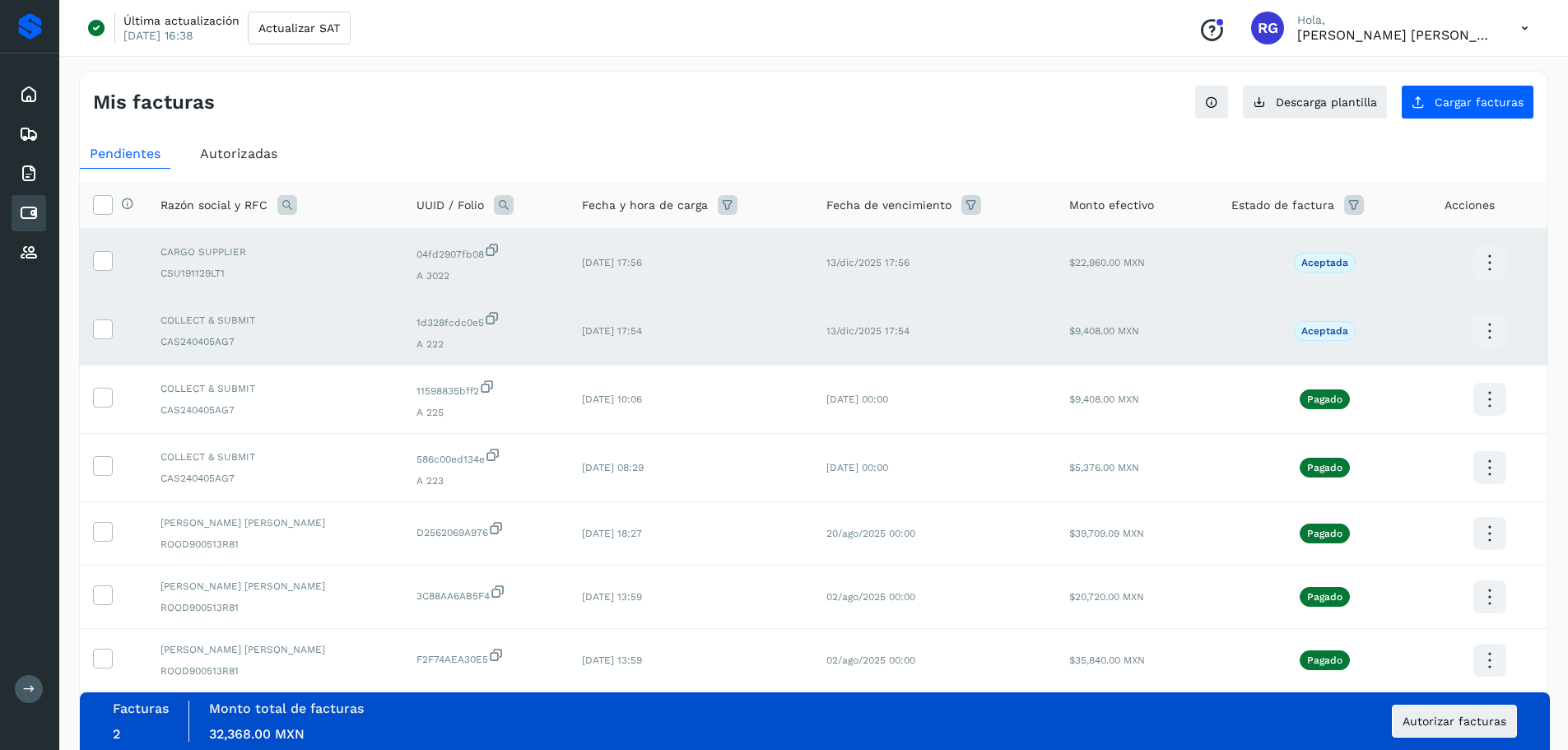
click at [1541, 360] on td at bounding box center [1489, 332] width 116 height 68
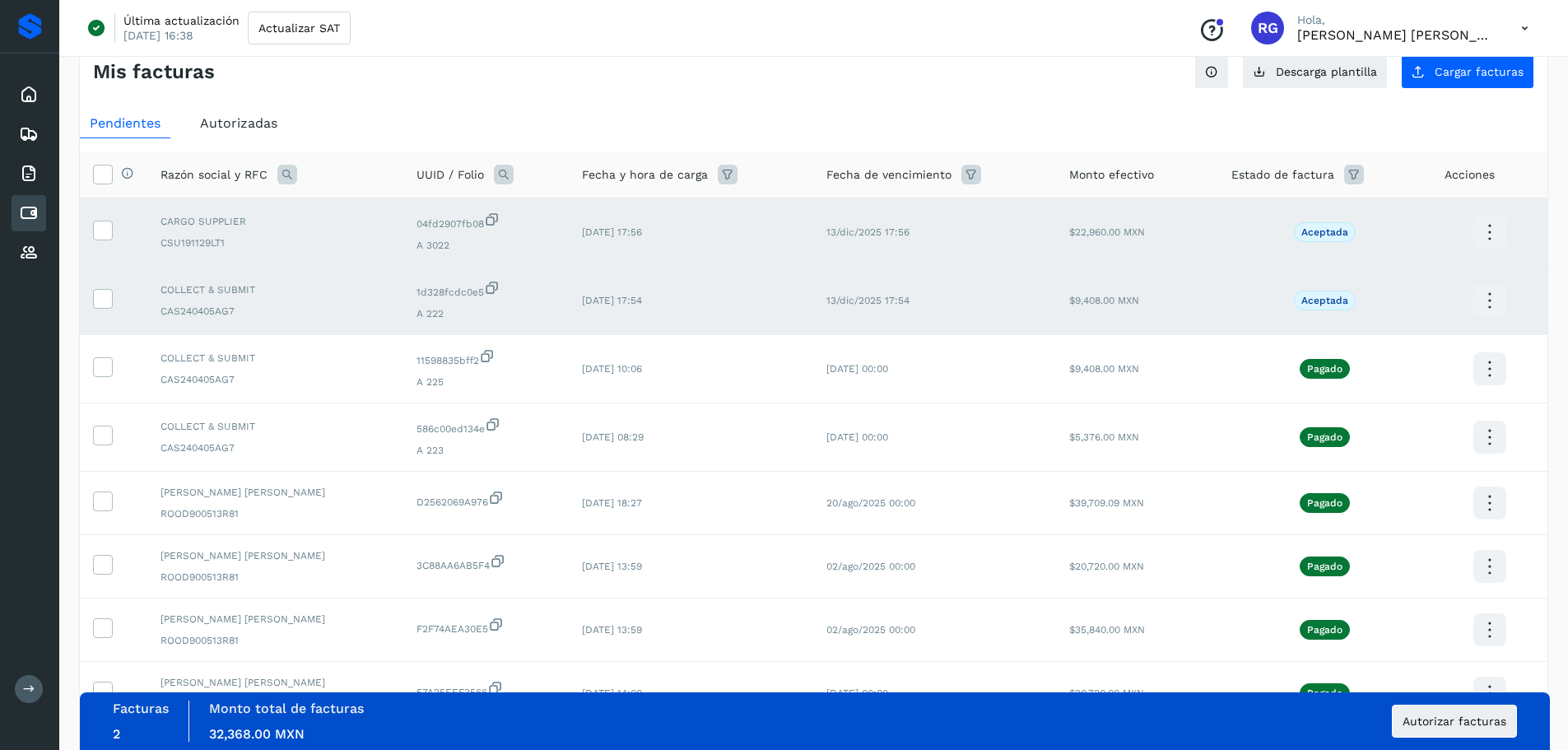
scroll to position [278, 0]
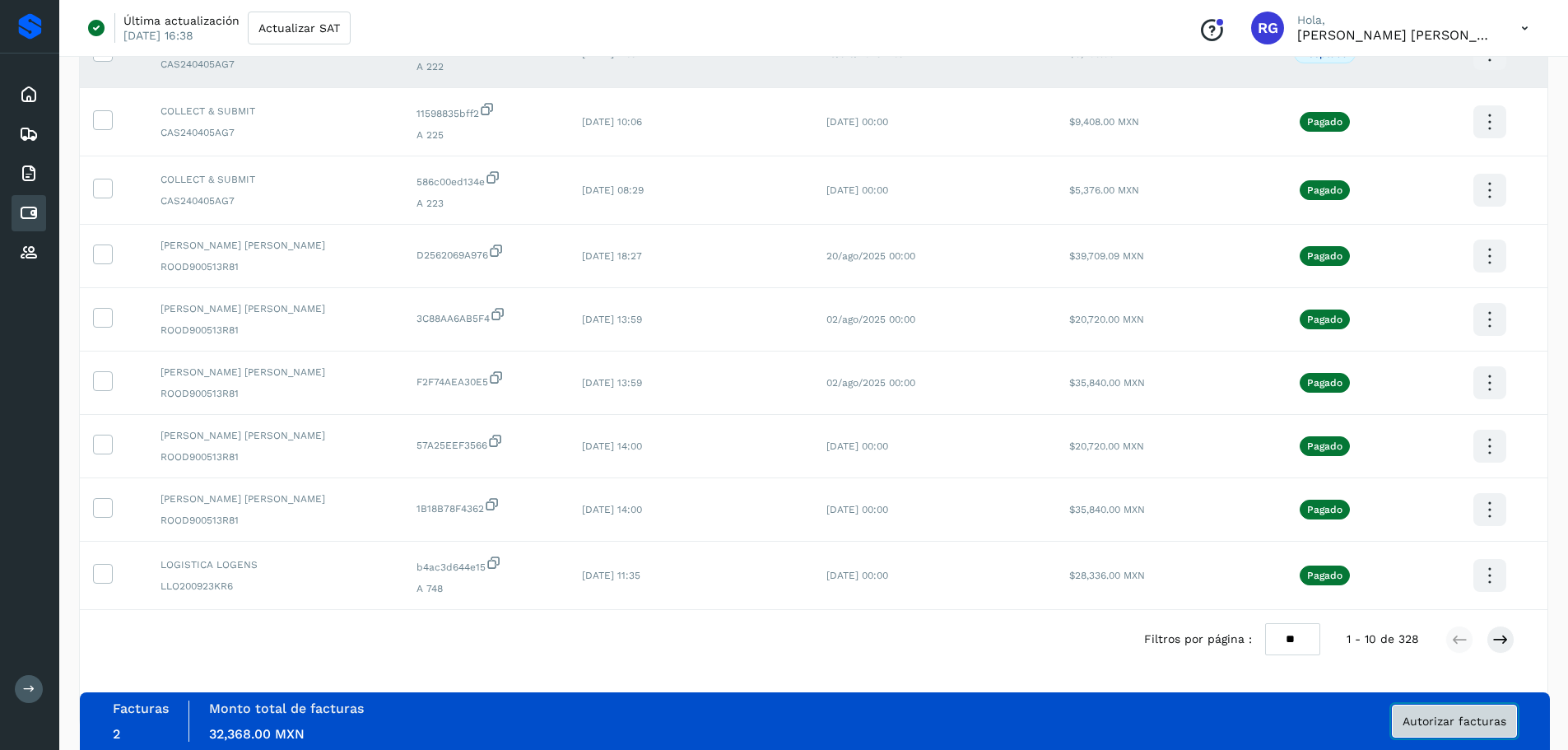
click at [1497, 729] on button "Autorizar facturas" at bounding box center [1454, 721] width 125 height 33
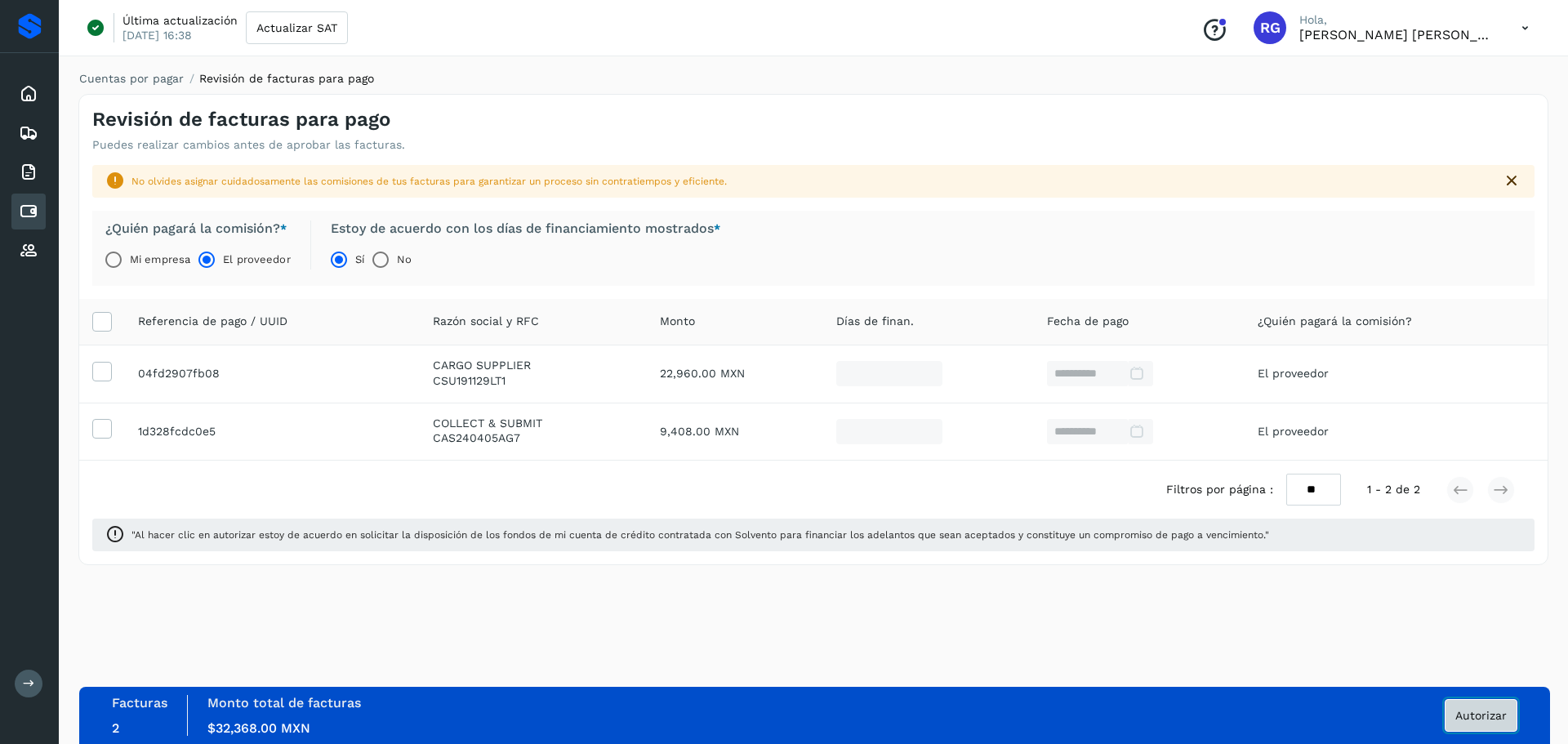
click at [1484, 723] on button "Autorizar" at bounding box center [1481, 715] width 73 height 33
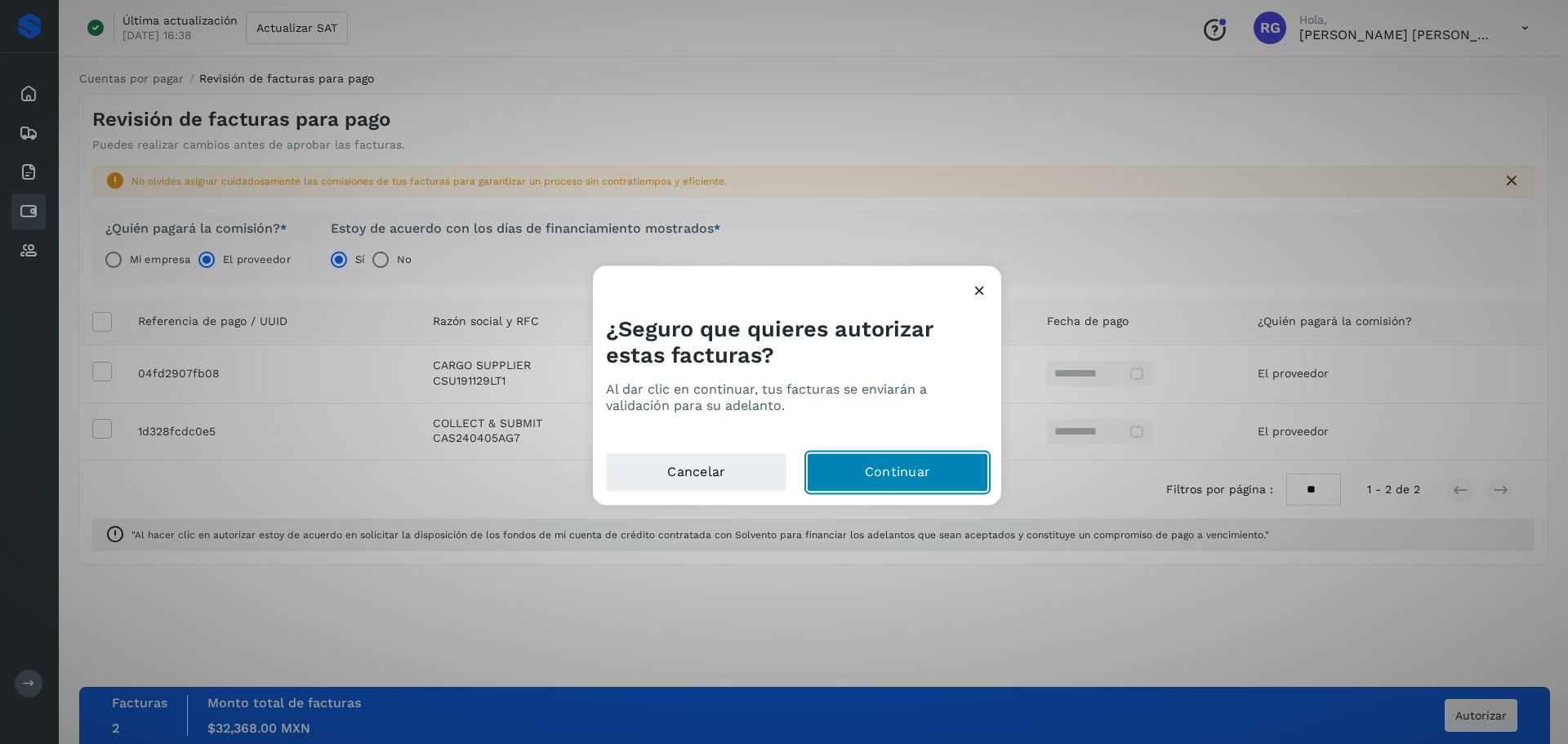
click at [896, 470] on button "Continuar" at bounding box center [898, 472] width 182 height 39
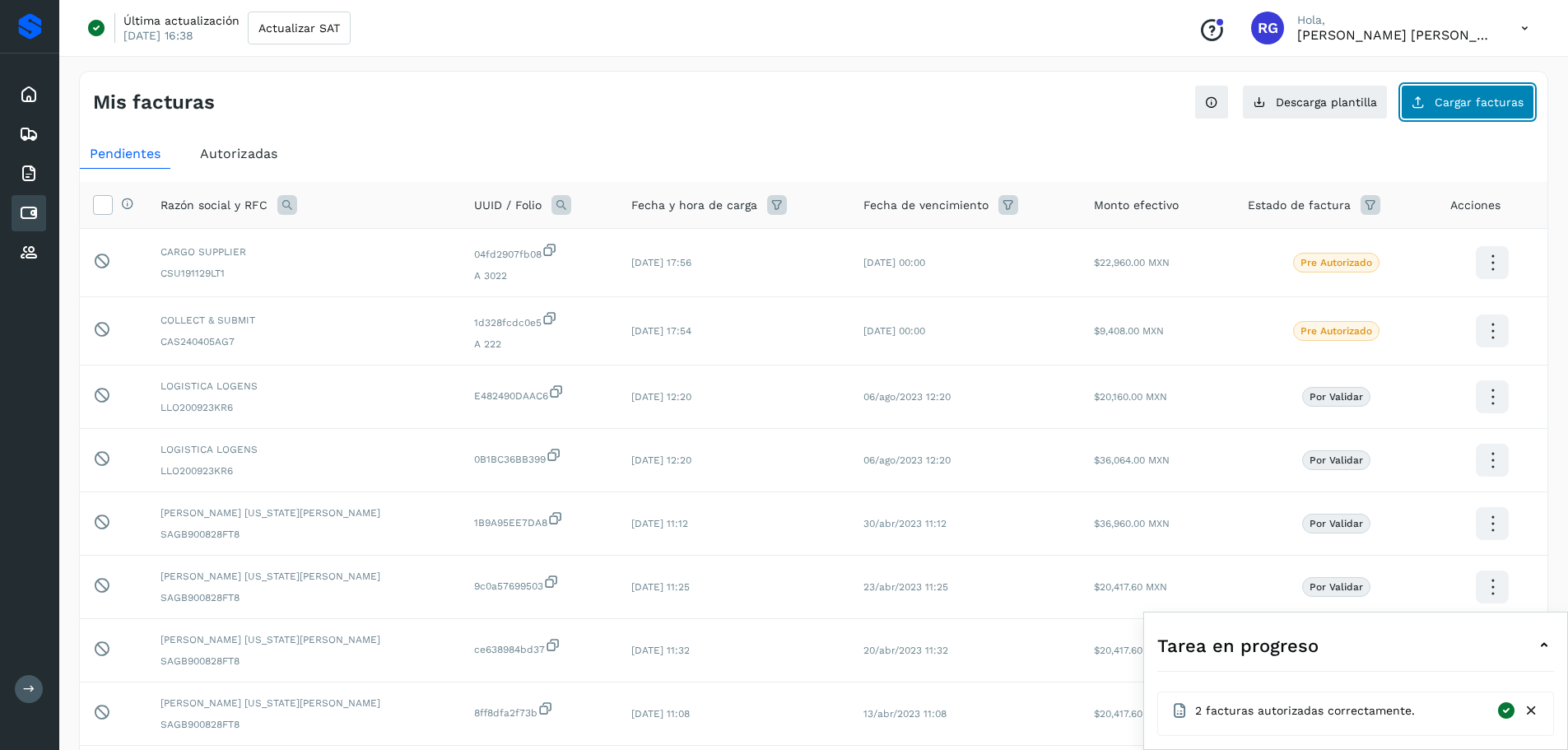
click at [1508, 105] on span "Cargar facturas" at bounding box center [1479, 102] width 89 height 12
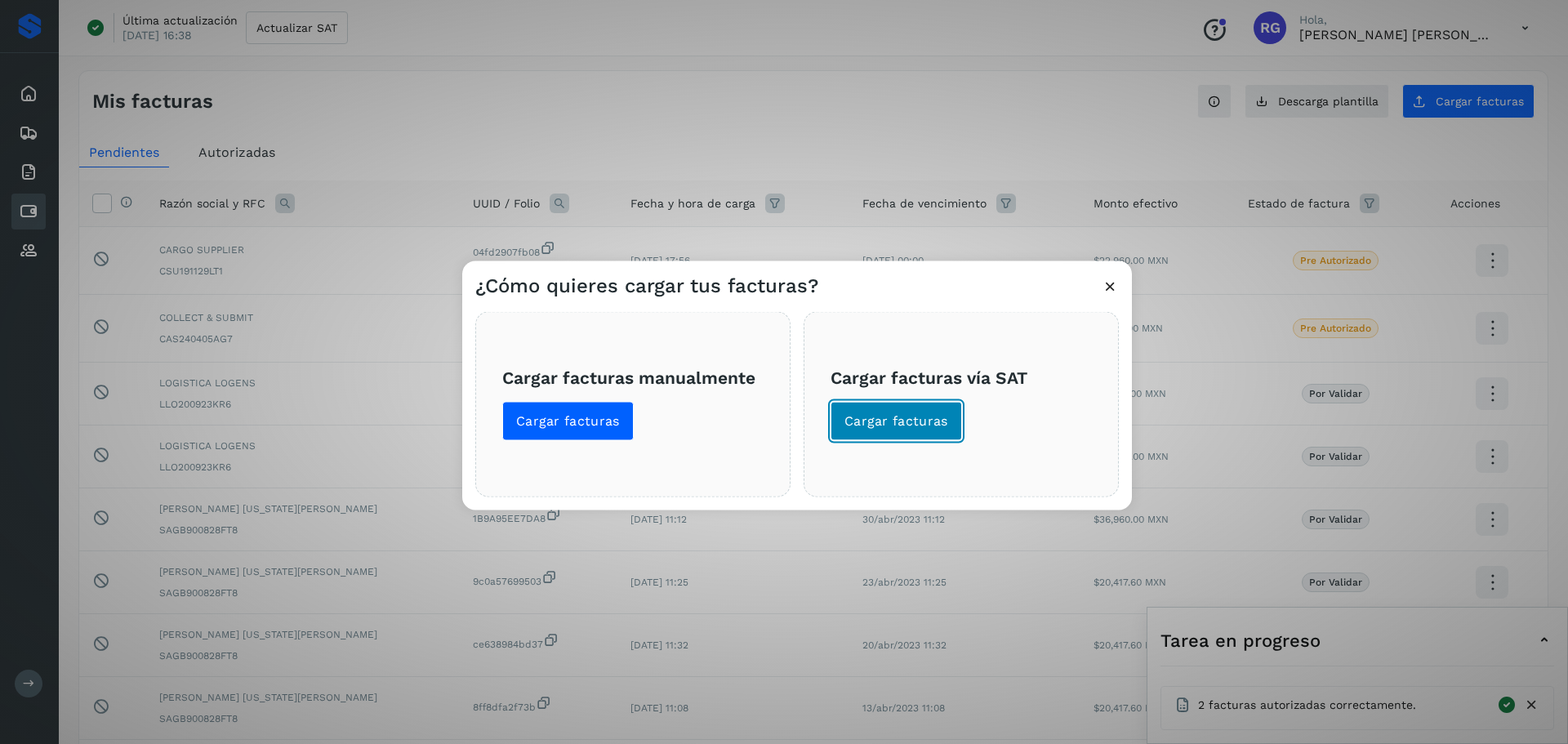
click at [944, 423] on span "Cargar facturas" at bounding box center [896, 420] width 104 height 18
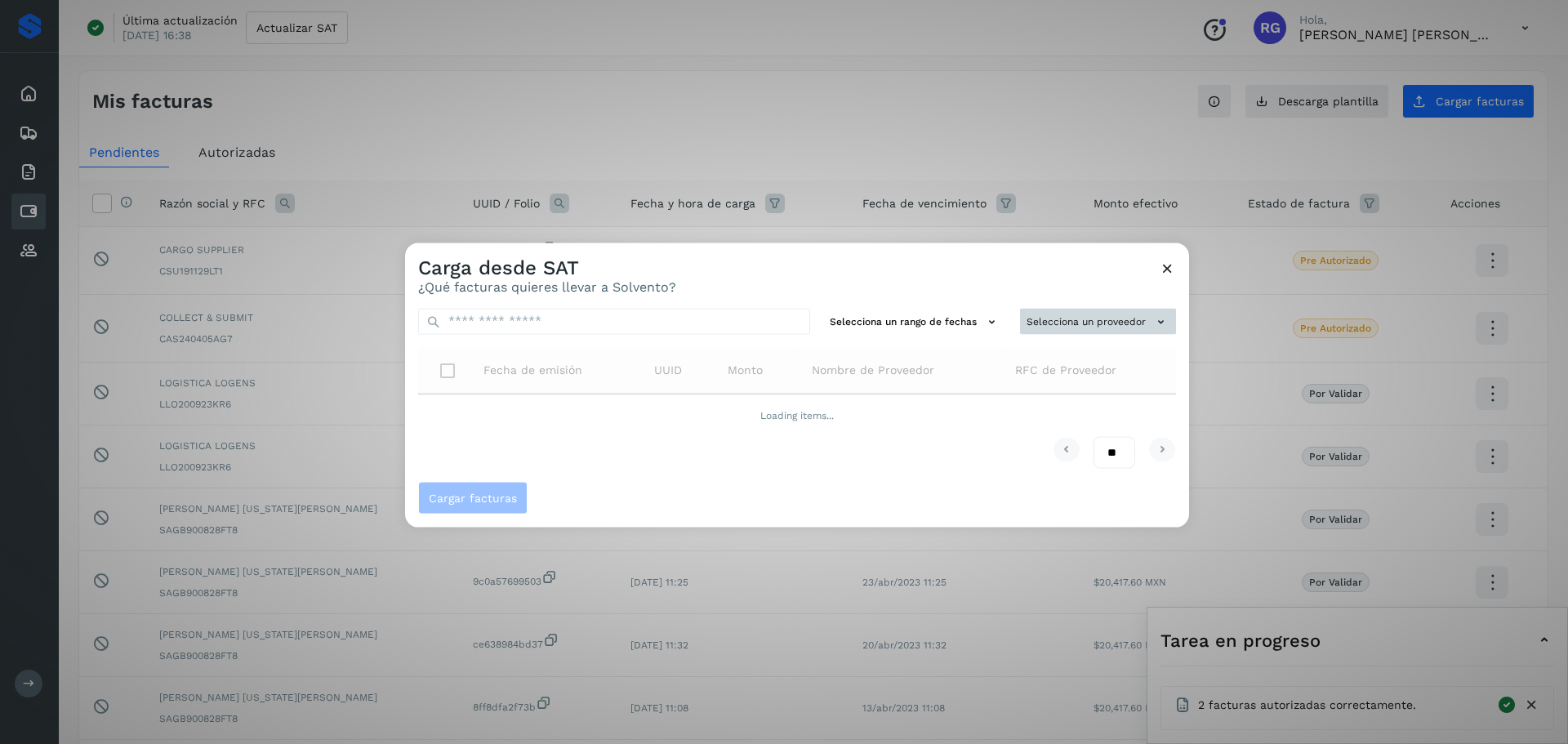
click at [1154, 319] on icon at bounding box center [1161, 321] width 17 height 17
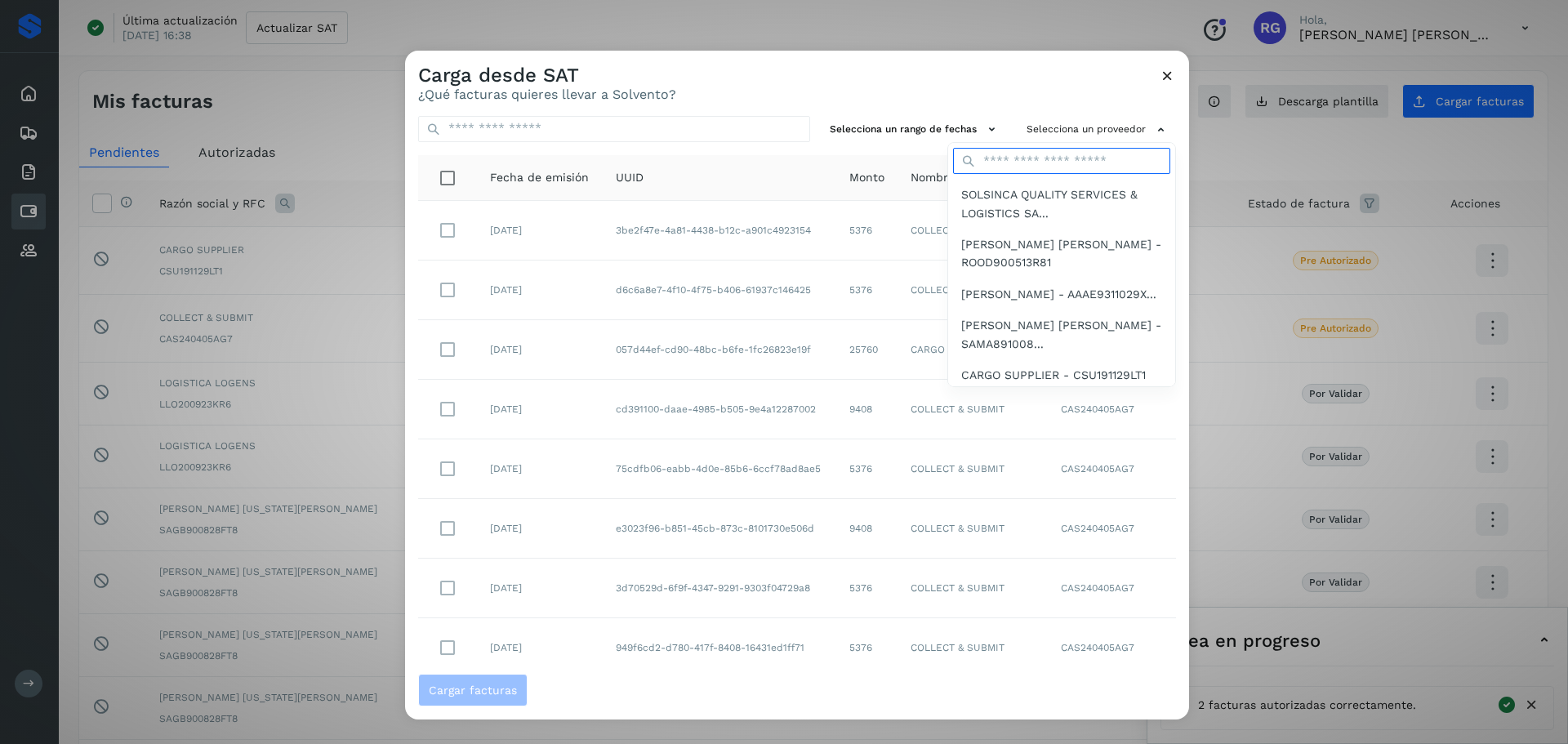
click at [1042, 167] on input "text" at bounding box center [1062, 161] width 217 height 26
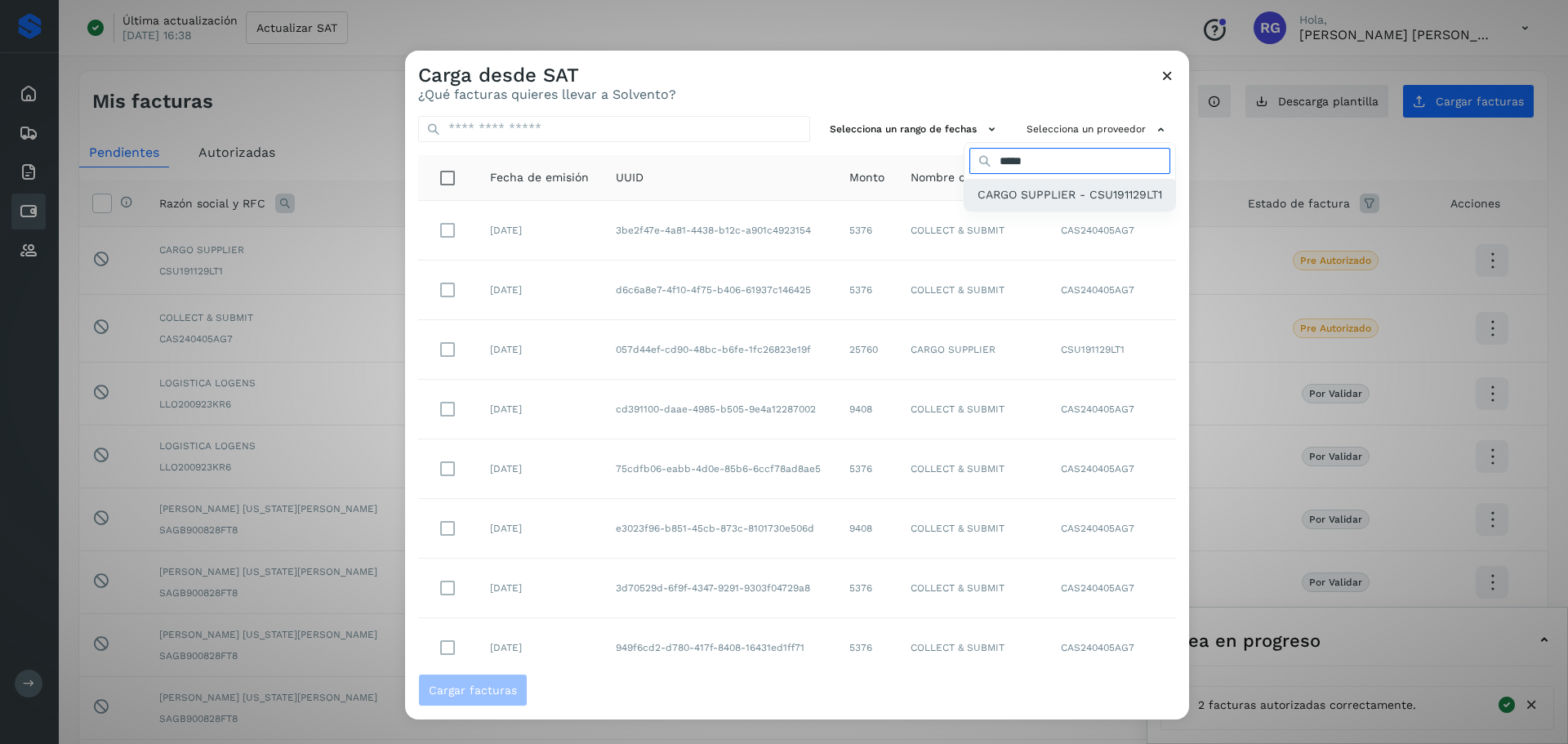
type input "*****"
click at [978, 194] on span "CARGO SUPPLIER - CSU191129LT1" at bounding box center [1070, 194] width 184 height 18
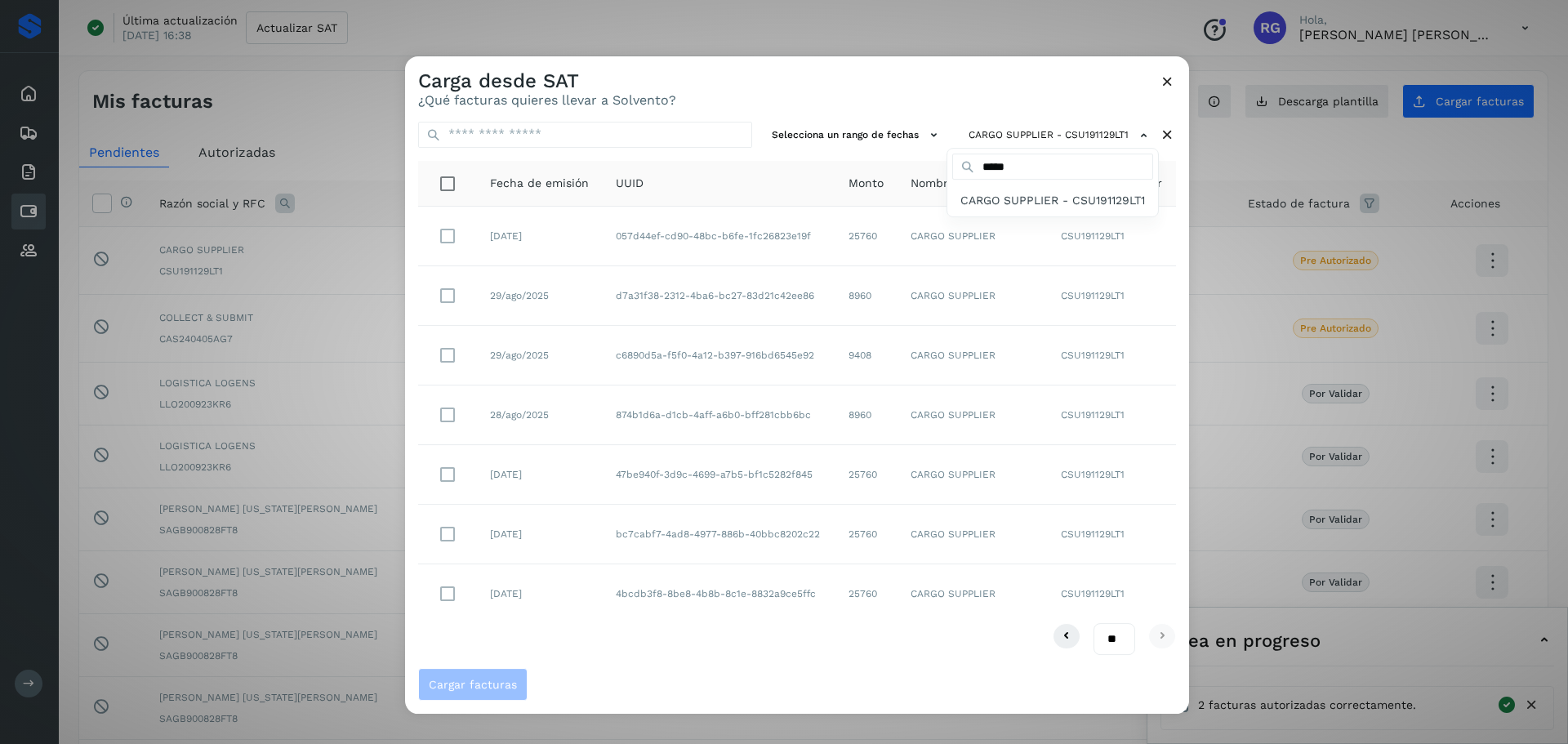
drag, startPoint x: 818, startPoint y: 588, endPoint x: 712, endPoint y: 600, distance: 106.7
click at [712, 600] on div at bounding box center [1188, 429] width 1568 height 744
drag, startPoint x: 620, startPoint y: 593, endPoint x: 681, endPoint y: 601, distance: 61.5
click at [681, 601] on td "4bcdb3f8-8be8-4b8b-8c1e-8832a9ce5ffc" at bounding box center [718, 594] width 232 height 59
drag, startPoint x: 615, startPoint y: 593, endPoint x: 832, endPoint y: 588, distance: 217.1
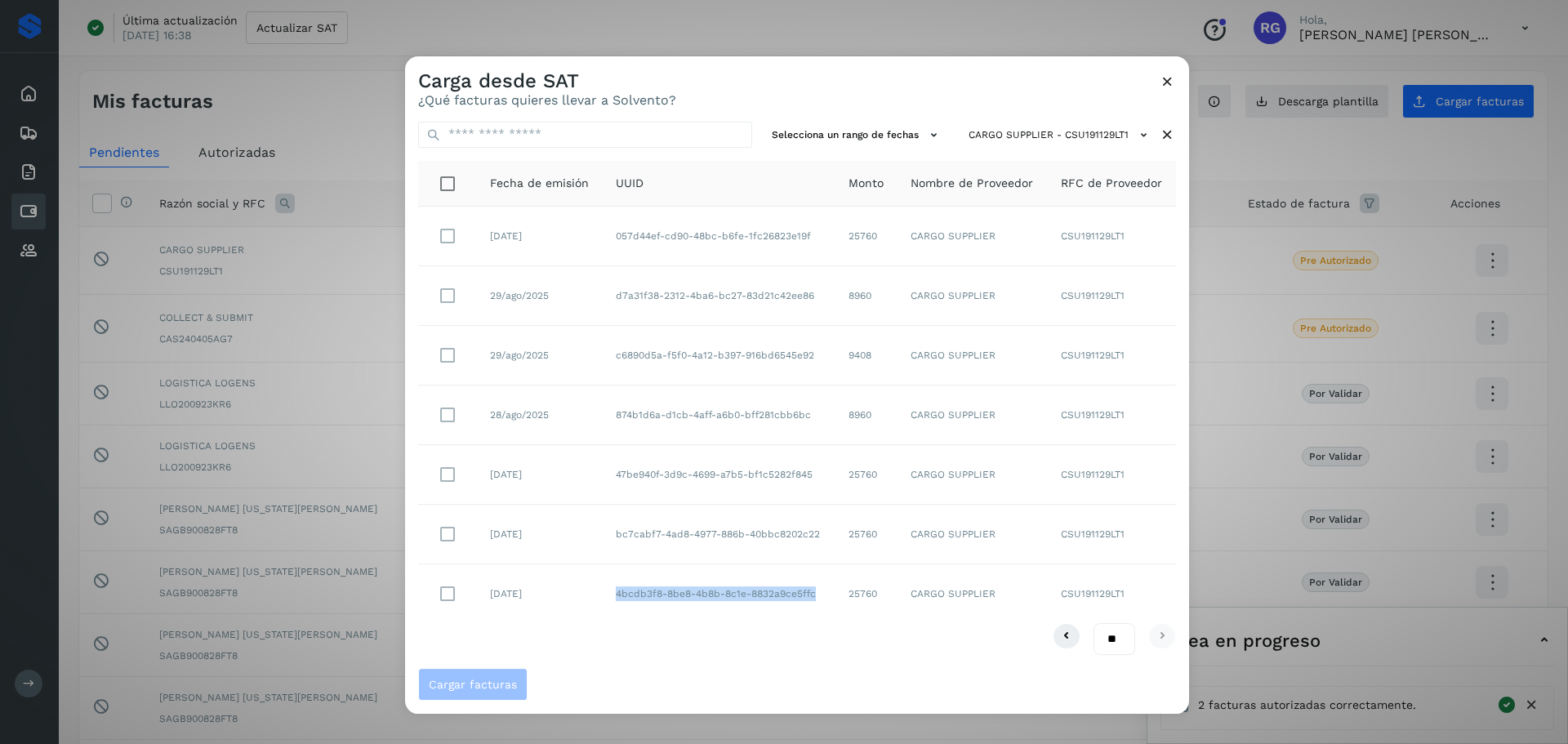
click at [832, 588] on td "4bcdb3f8-8be8-4b8b-8c1e-8832a9ce5ffc" at bounding box center [718, 594] width 232 height 59
copy td "4bcdb3f8-8be8-4b8b-8c1e-8832a9ce5ffc"
click at [1167, 138] on icon at bounding box center [1167, 135] width 17 height 17
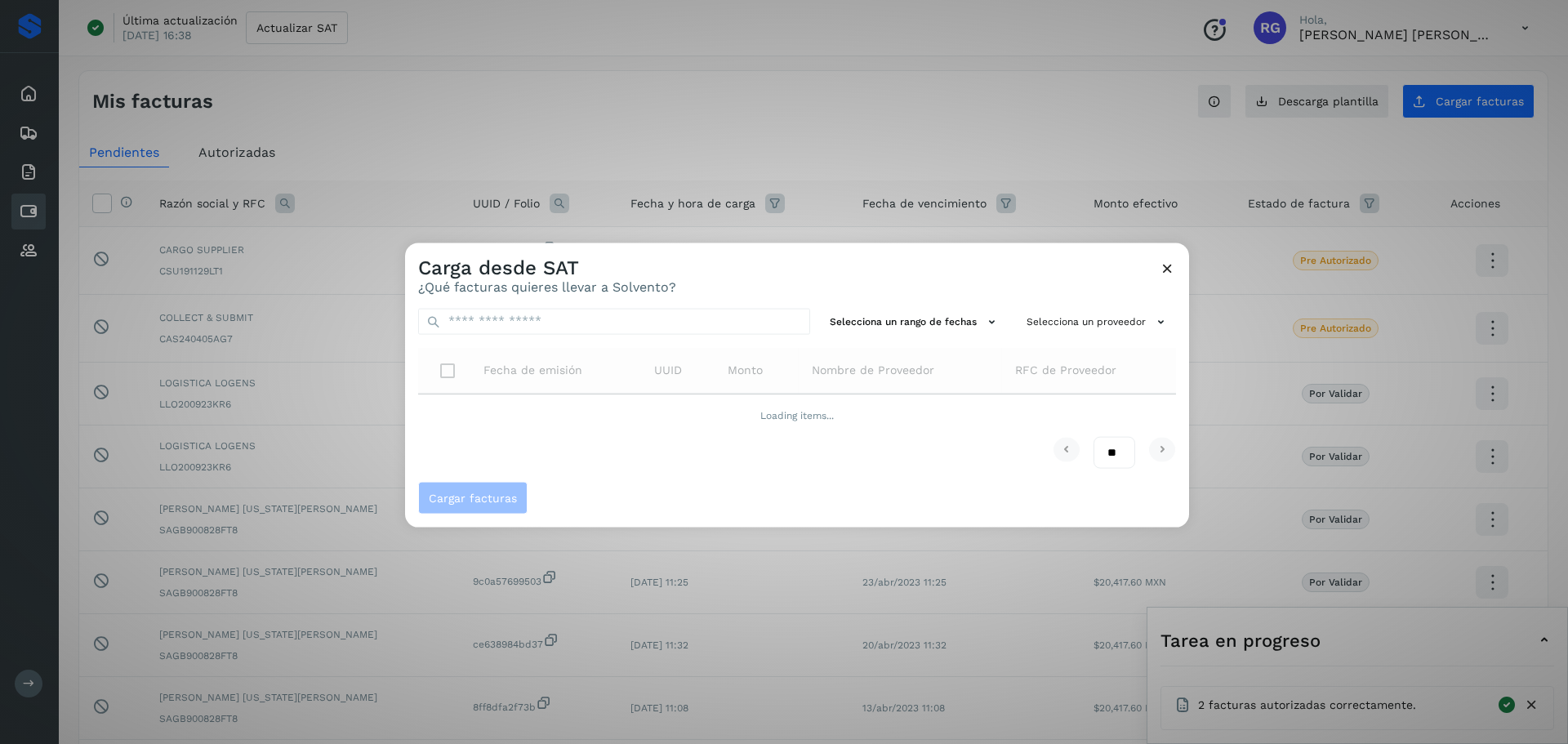
click at [1168, 265] on icon at bounding box center [1167, 267] width 17 height 17
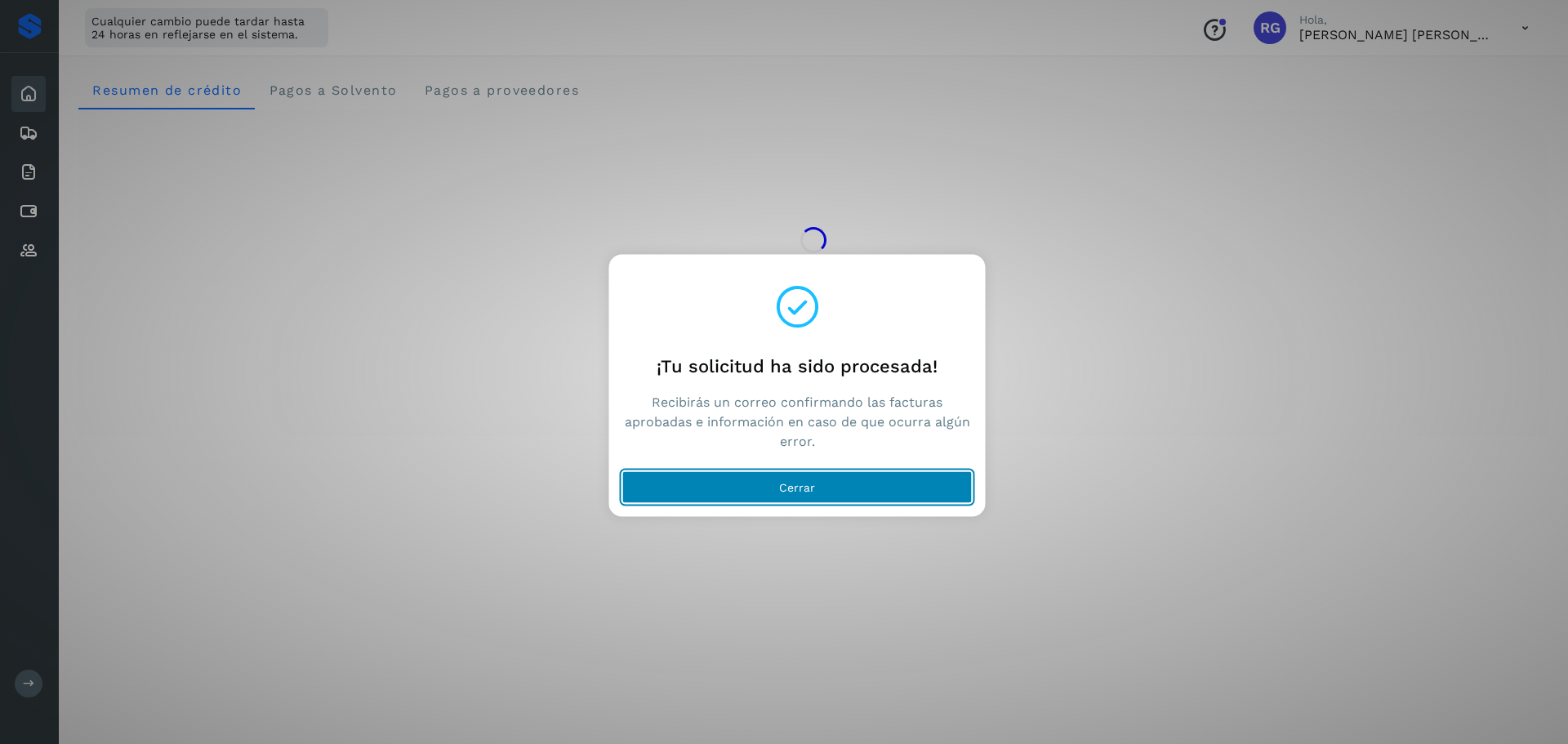
click at [833, 481] on button "Cerrar" at bounding box center [797, 487] width 351 height 33
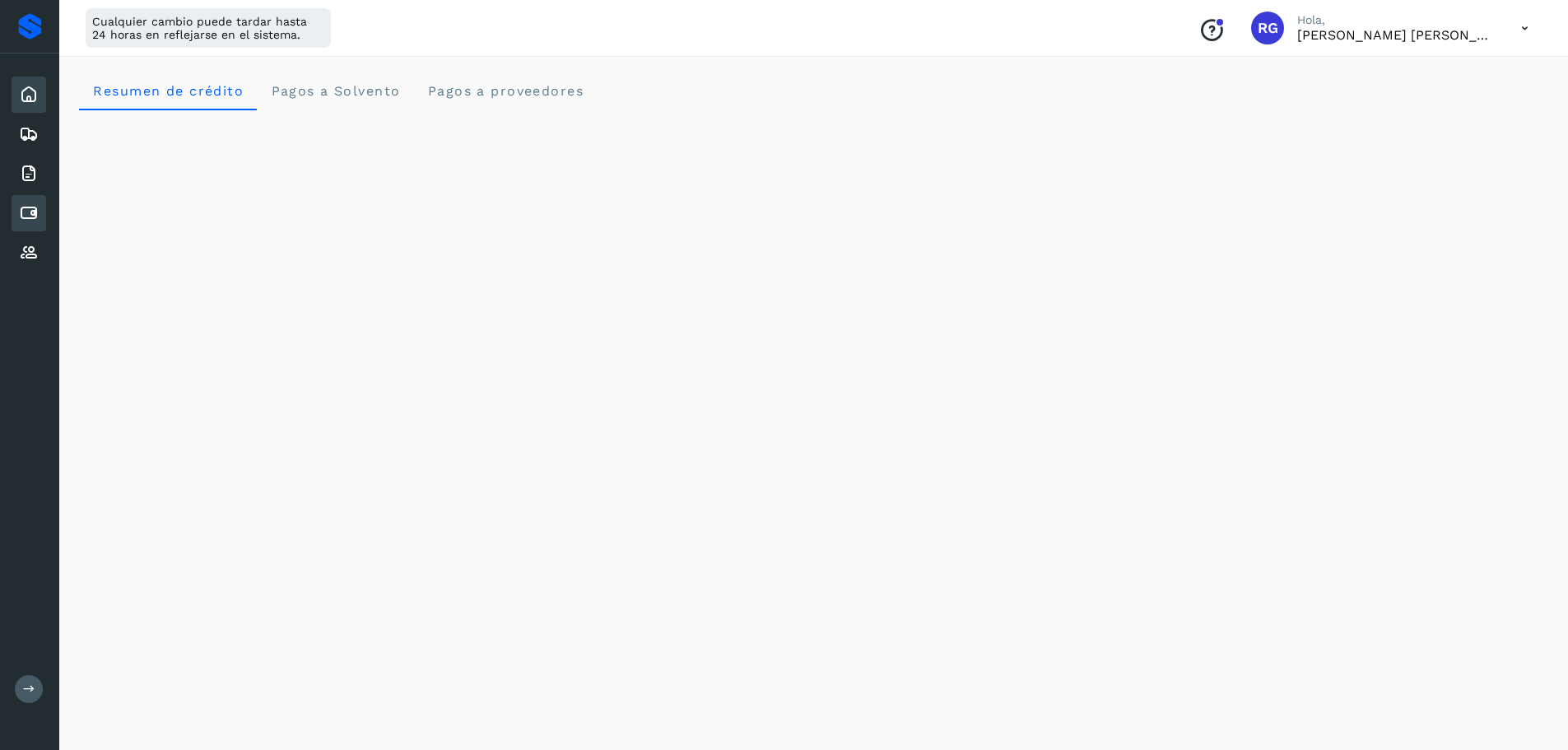
click at [30, 205] on icon at bounding box center [28, 213] width 20 height 20
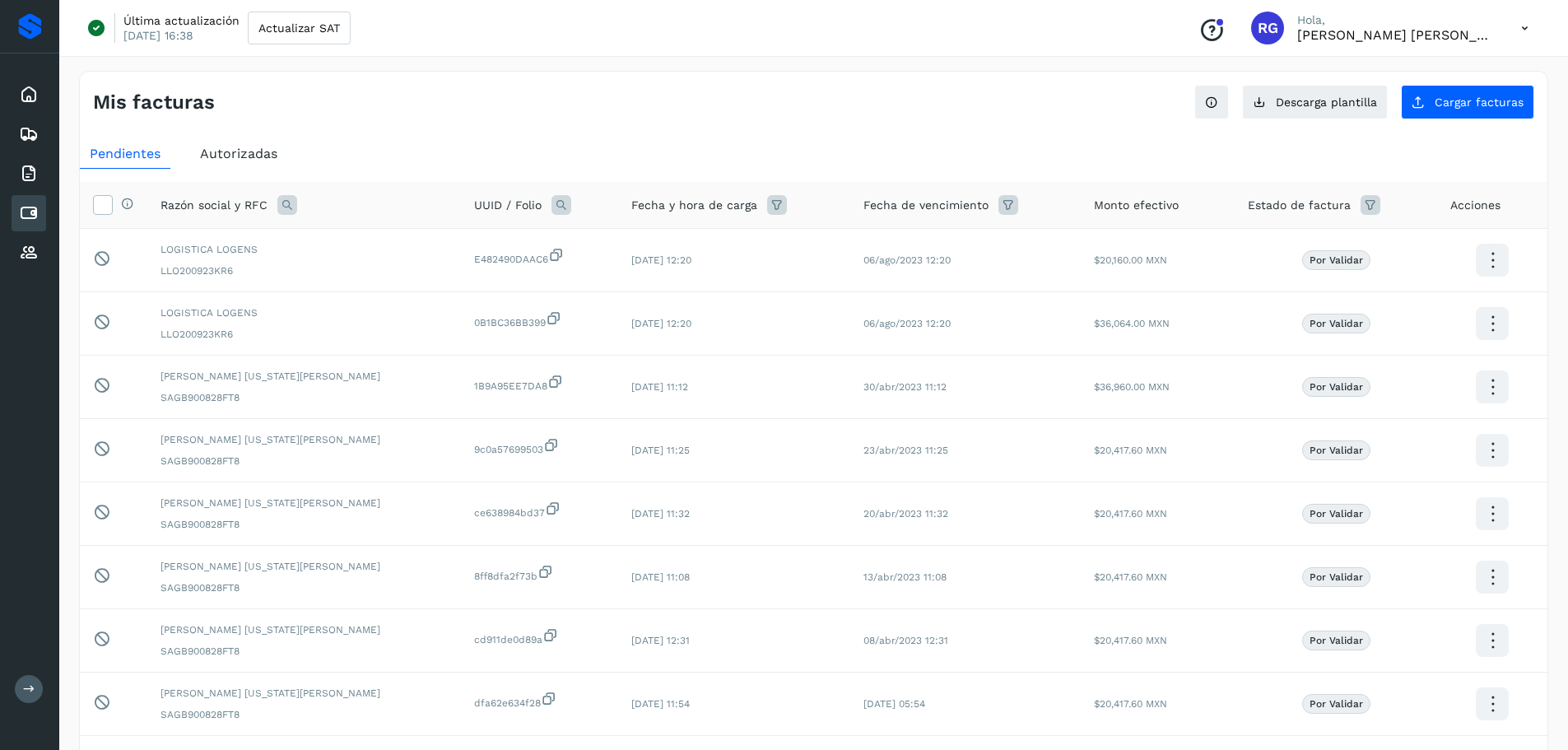
click at [256, 147] on span "Autorizadas" at bounding box center [238, 153] width 78 height 15
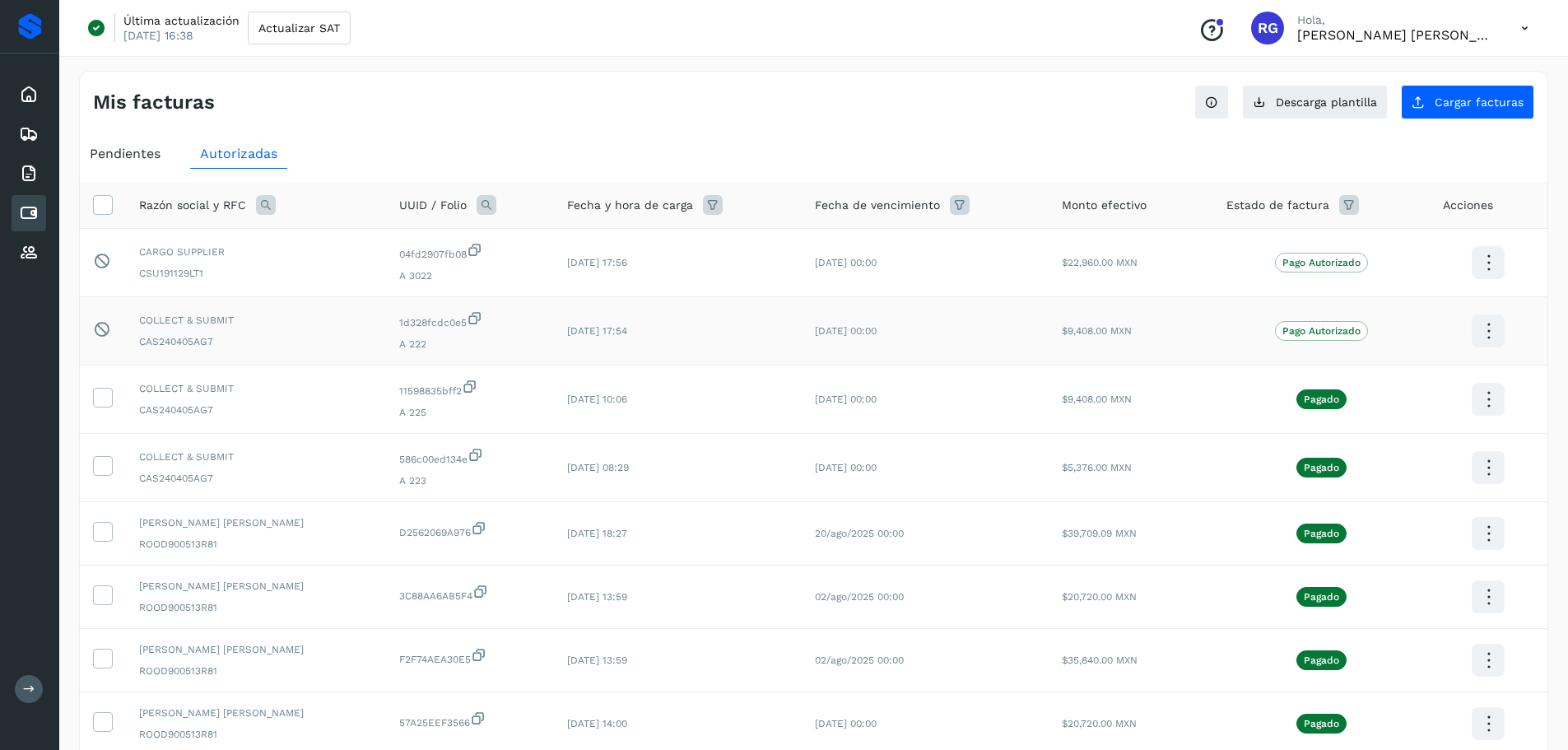
click at [980, 344] on td "13/nov/2025 00:00" at bounding box center [925, 332] width 247 height 68
